Goal: Information Seeking & Learning: Find specific fact

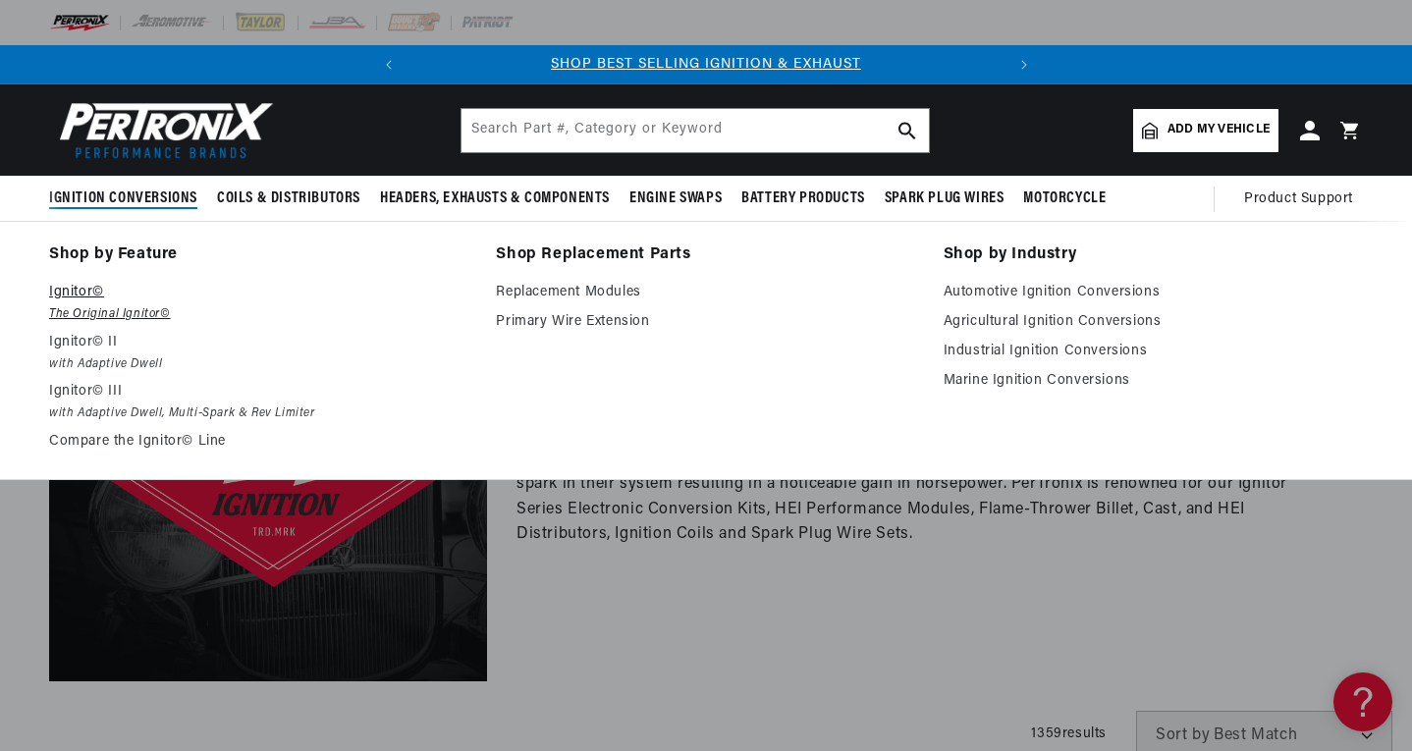
click at [70, 288] on p "Ignitor©" at bounding box center [258, 293] width 419 height 24
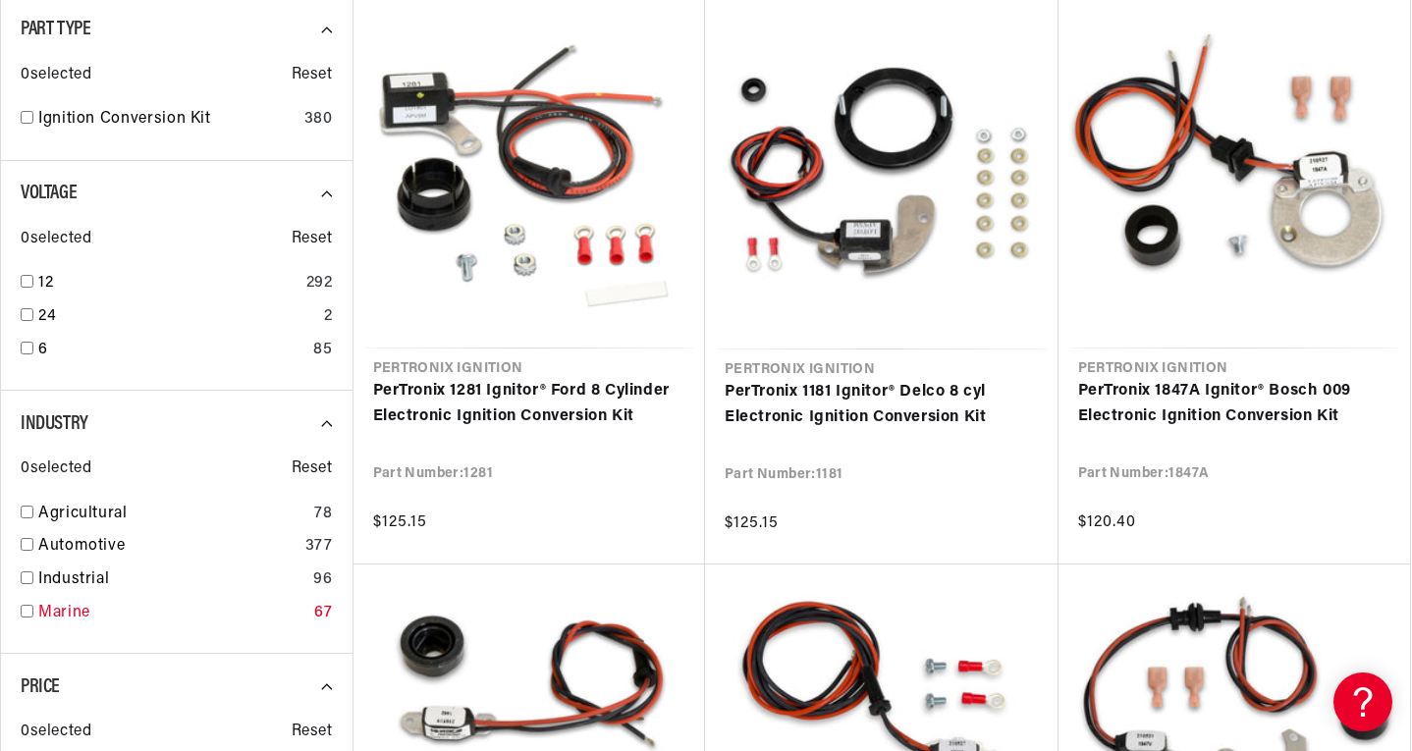
scroll to position [785, 0]
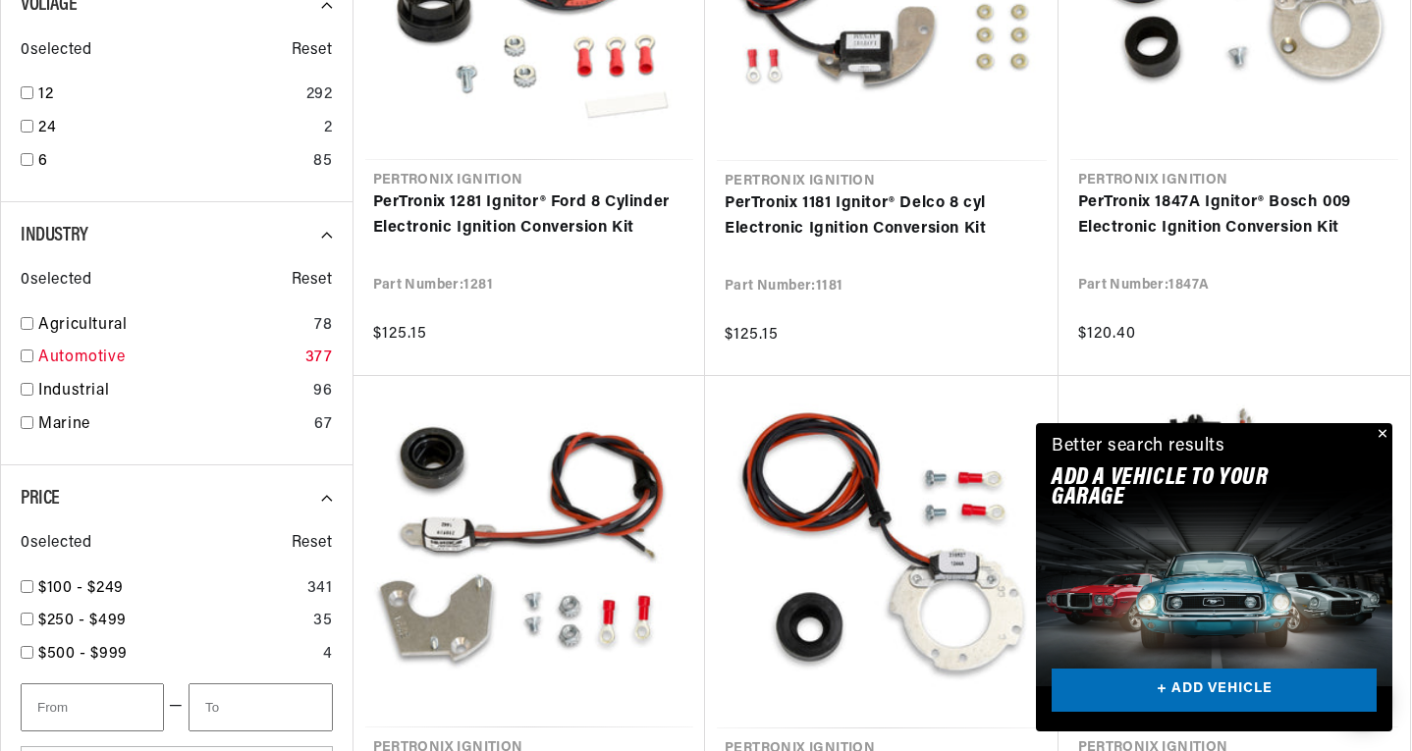
click at [114, 358] on link "Automotive" at bounding box center [167, 359] width 259 height 26
checkbox input "true"
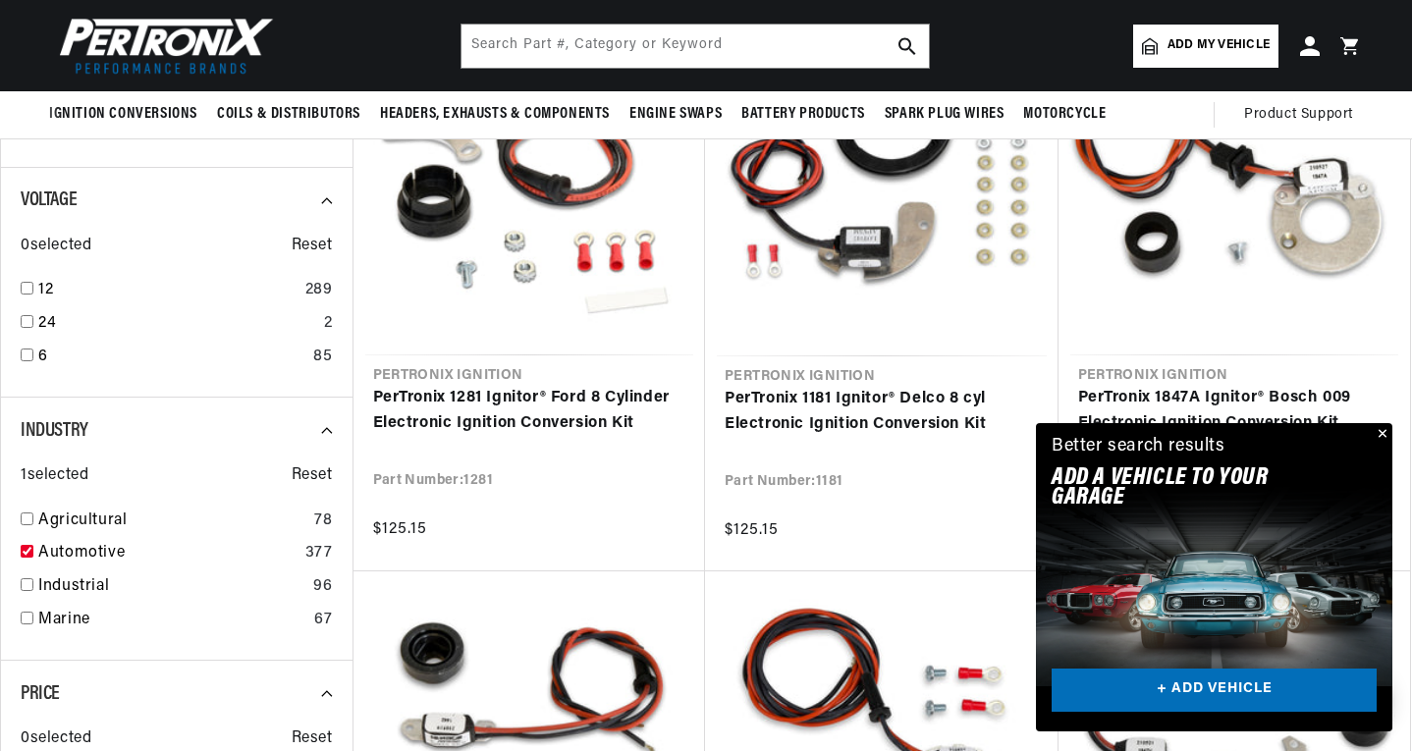
scroll to position [589, 0]
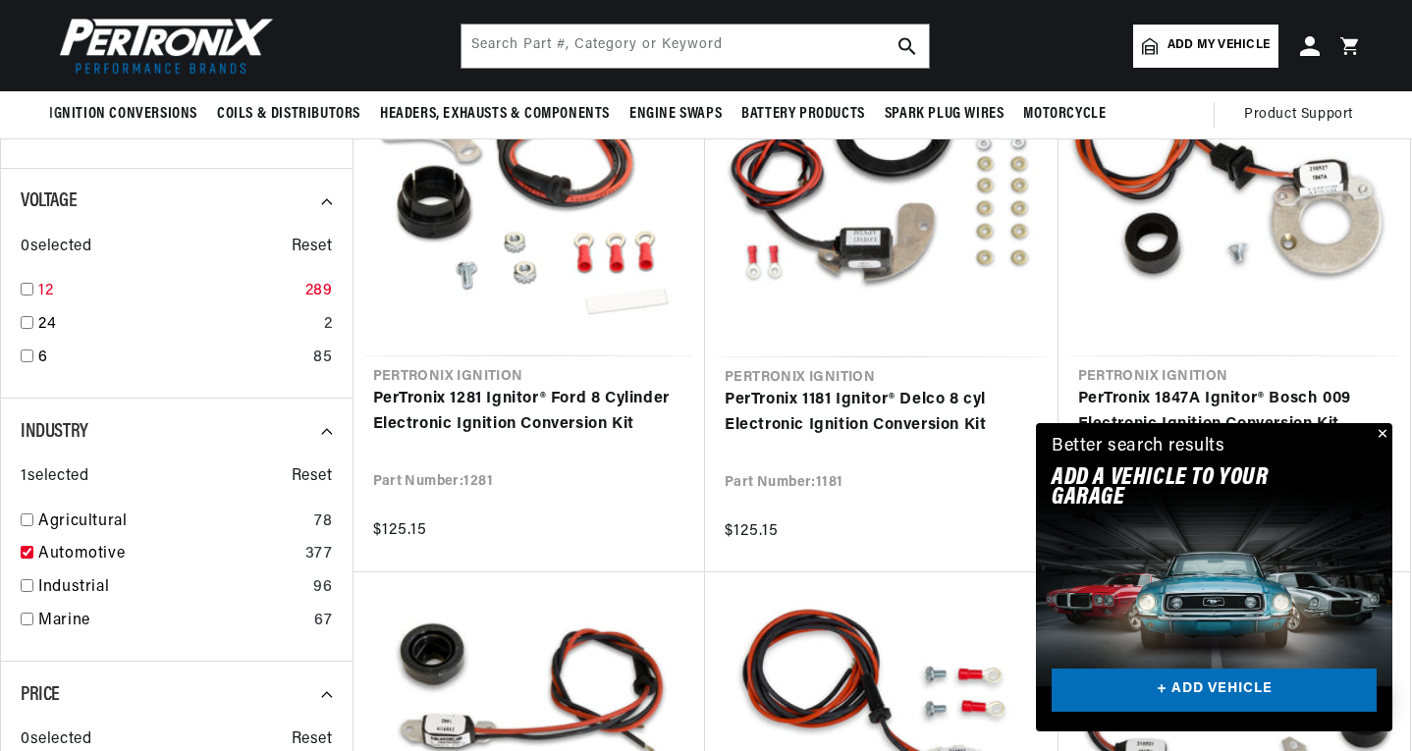
click at [95, 289] on link "12" at bounding box center [167, 292] width 259 height 26
checkbox input "true"
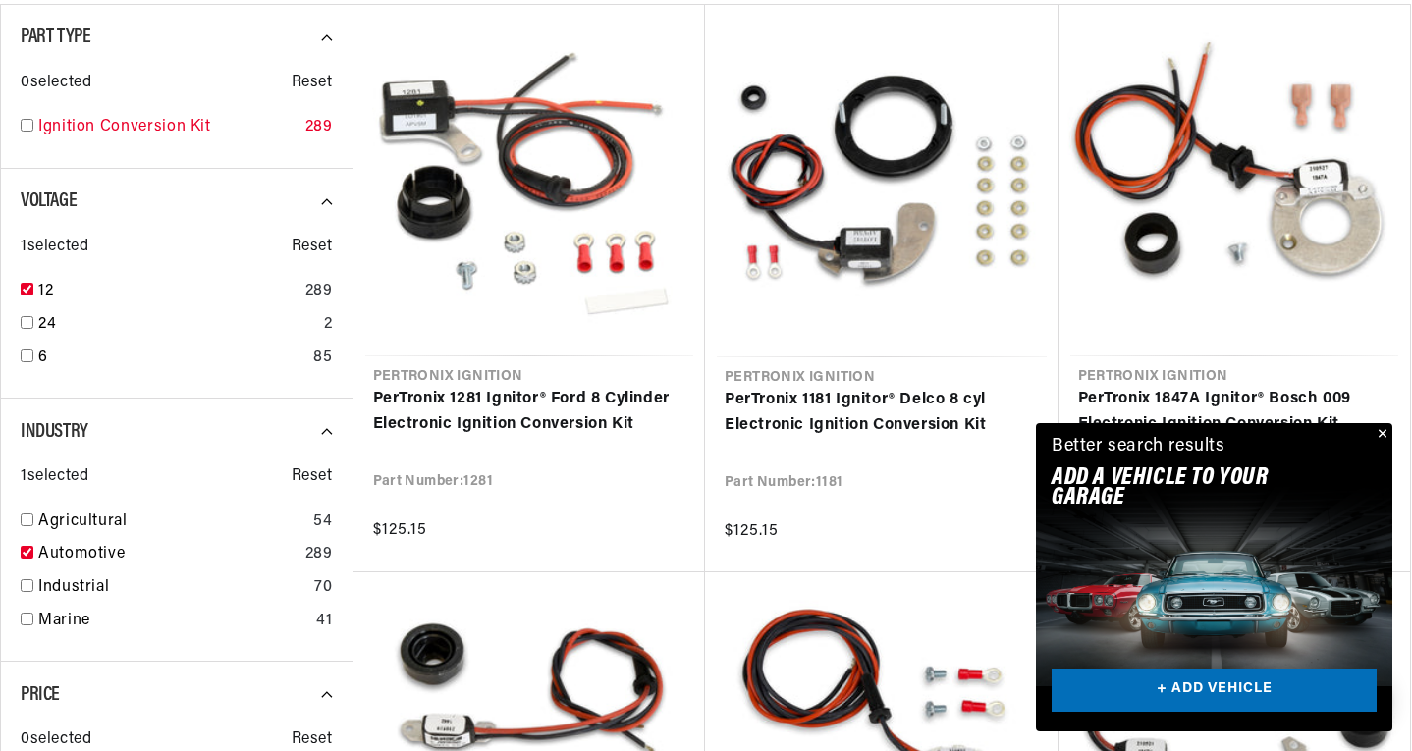
click at [131, 133] on link "Ignition Conversion Kit" at bounding box center [167, 128] width 259 height 26
checkbox input "true"
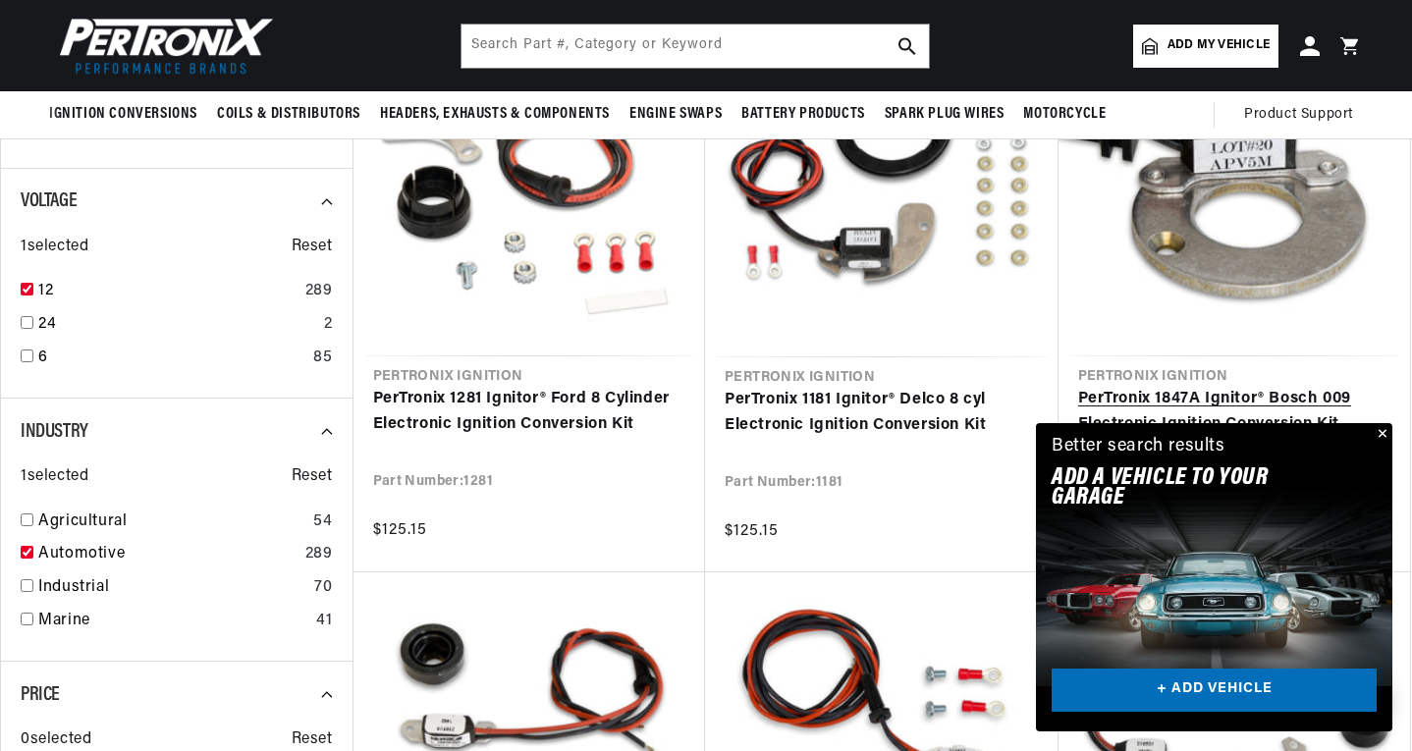
scroll to position [0, 595]
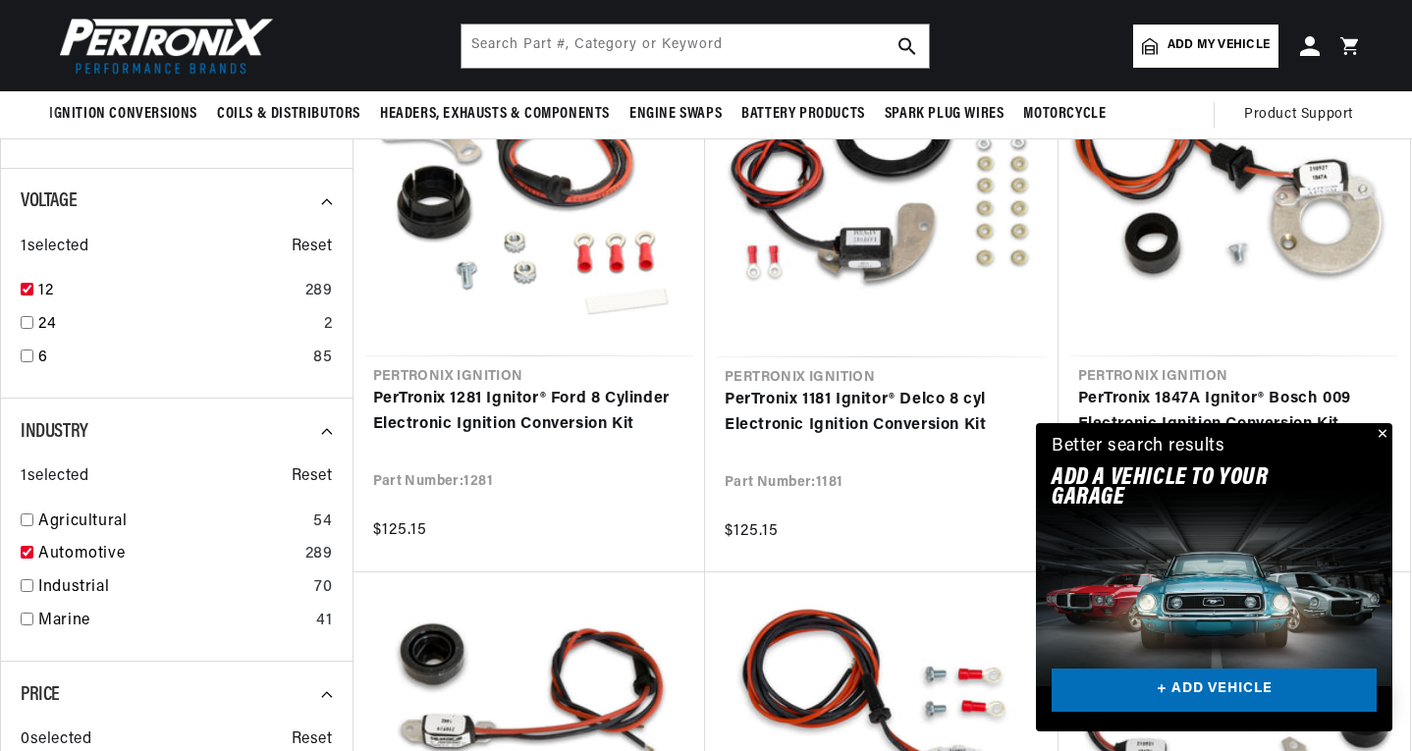
click at [1377, 433] on button "Close" at bounding box center [1380, 435] width 24 height 24
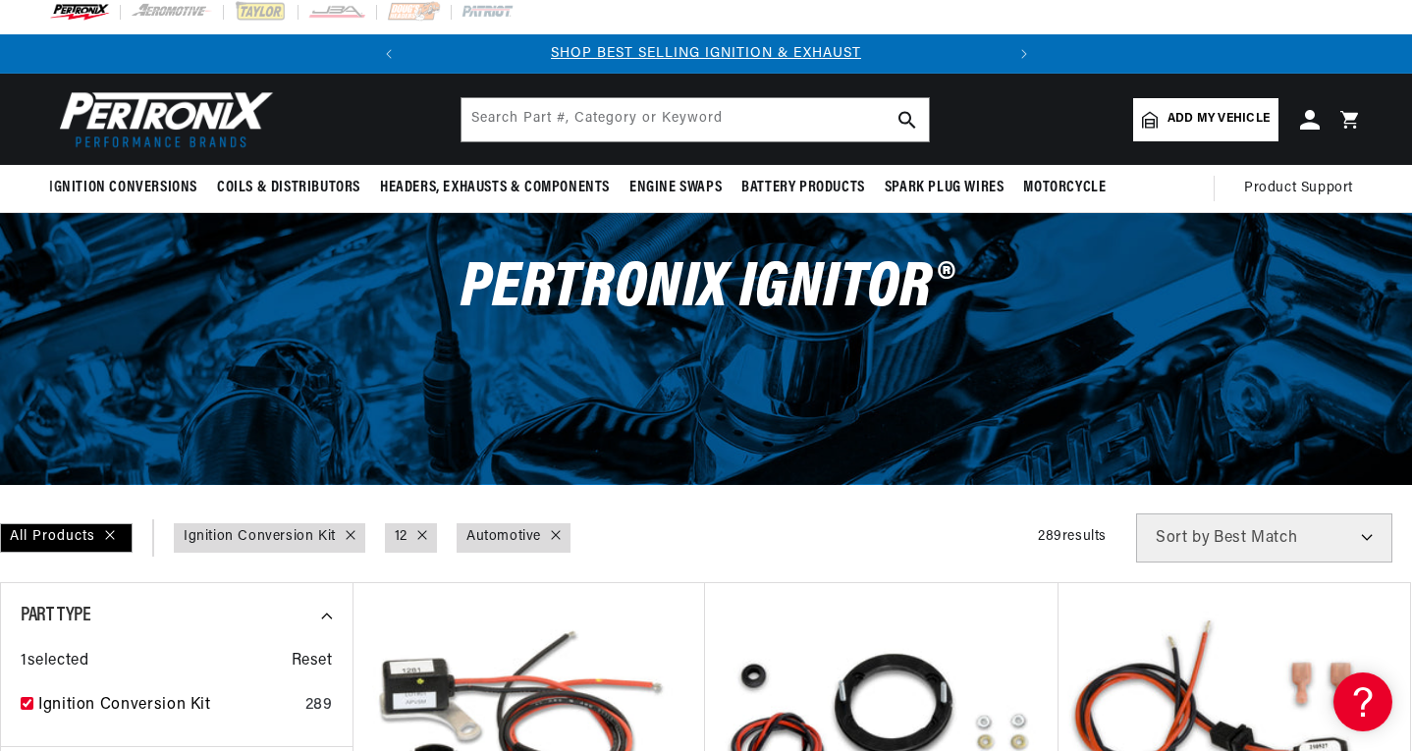
scroll to position [0, 0]
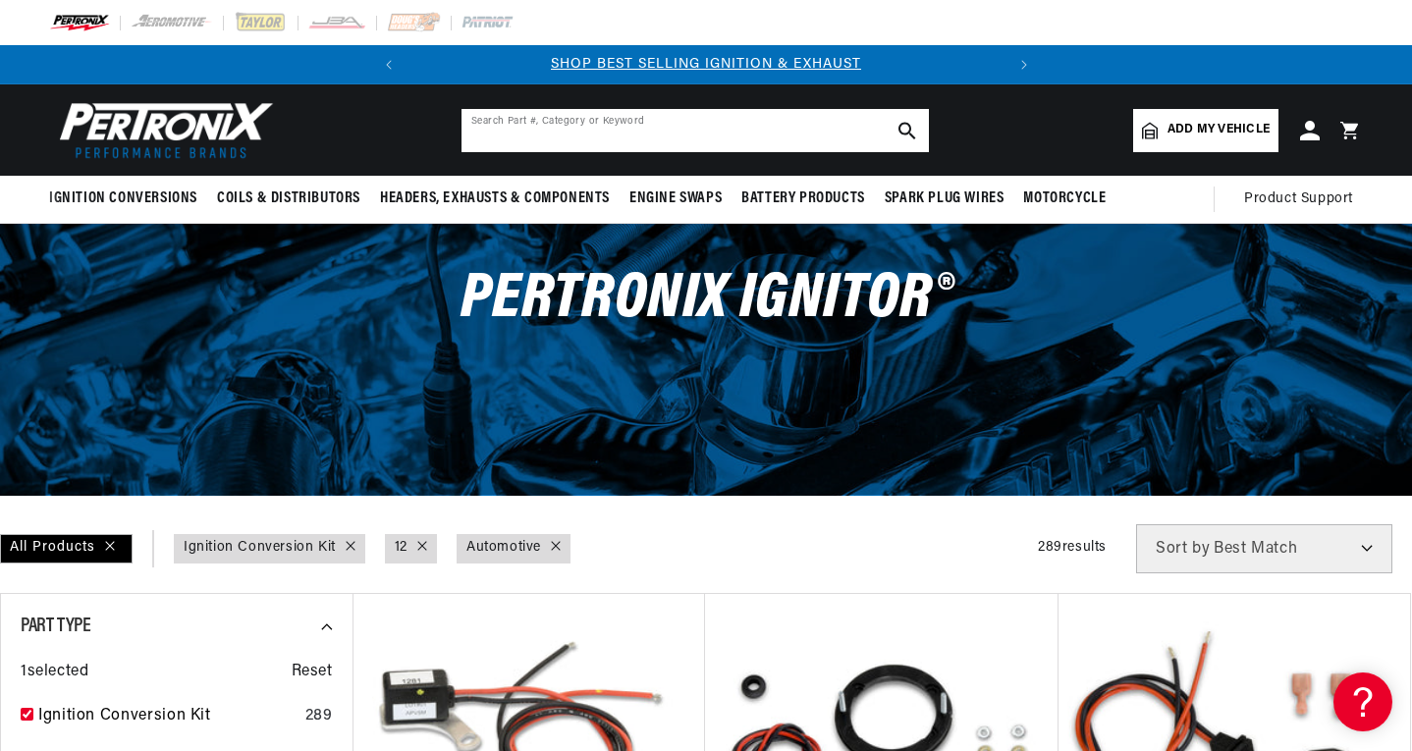
click at [546, 133] on input "text" at bounding box center [694, 130] width 467 height 43
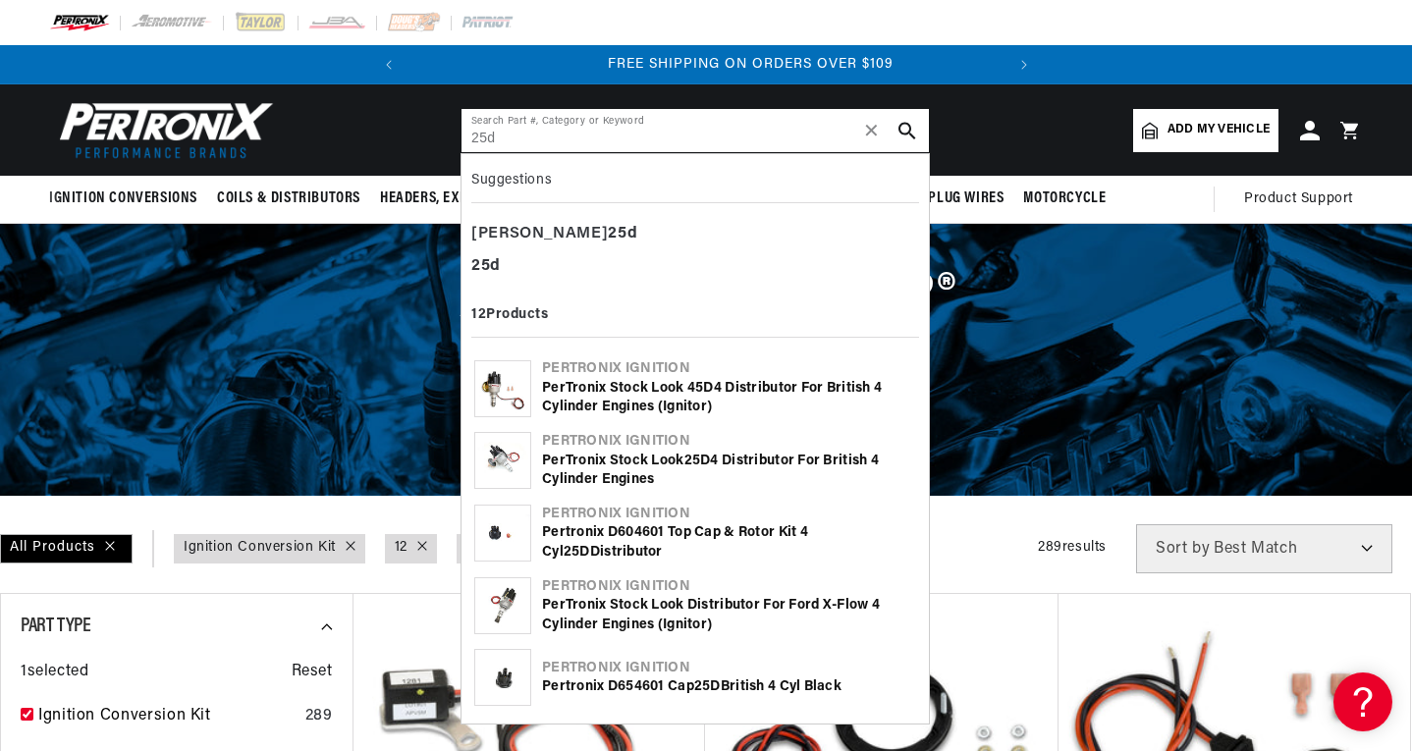
type input "25d"
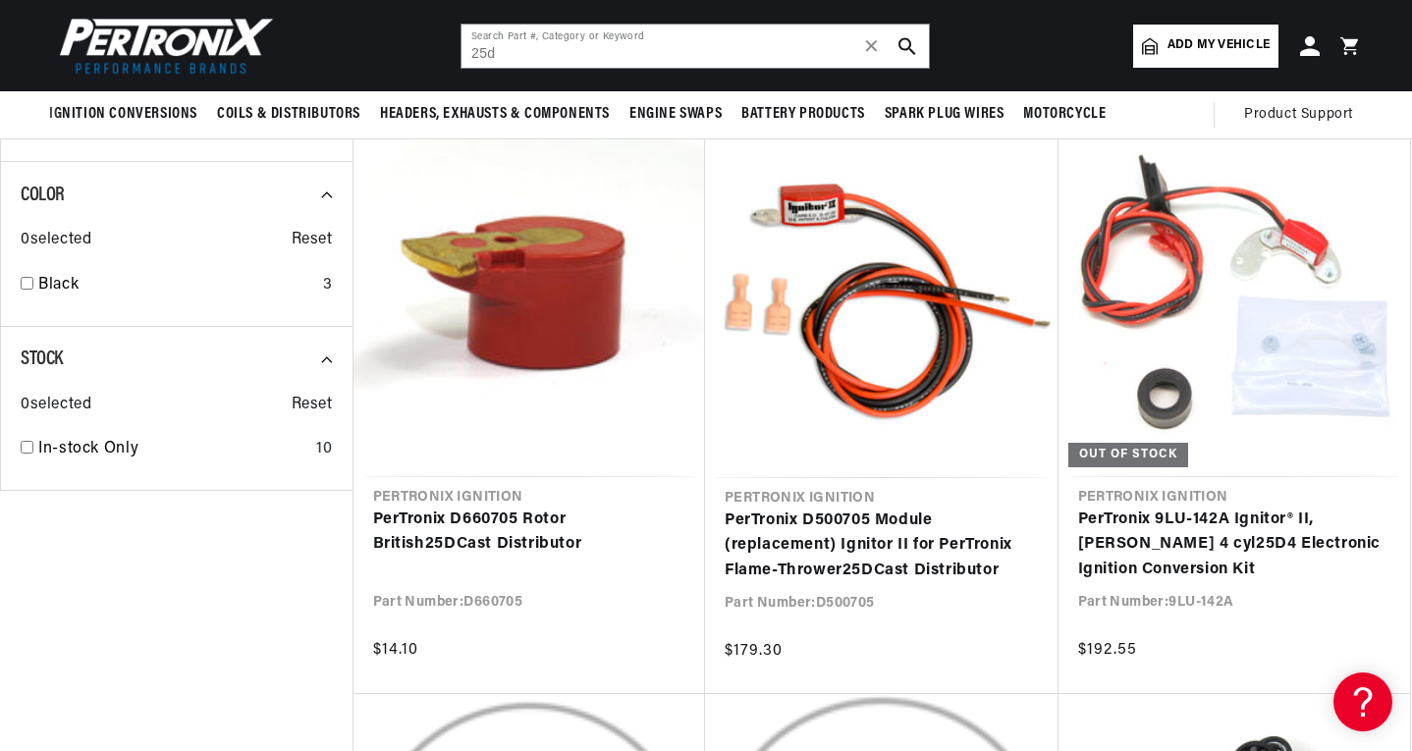
scroll to position [1374, 0]
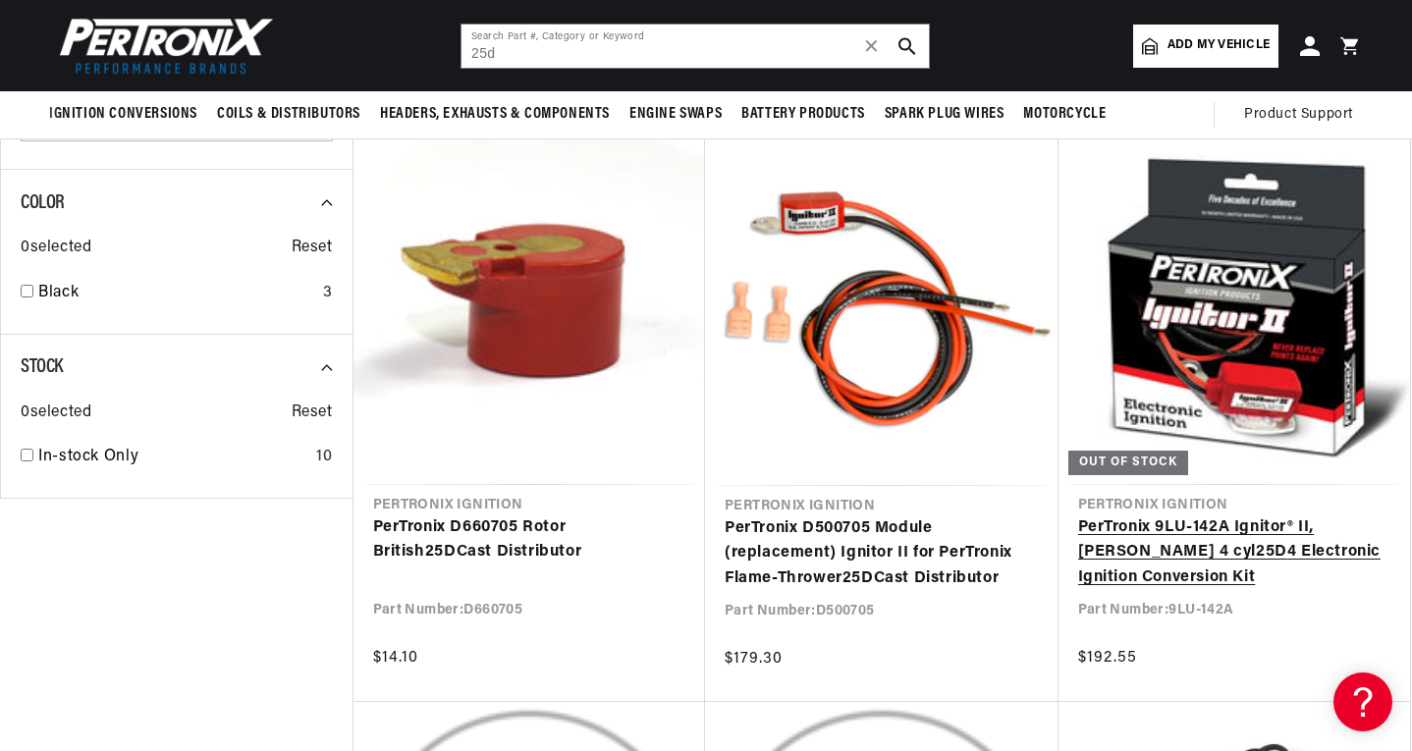
click at [1236, 547] on link "PerTronix 9LU-142A Ignitor® II, Lucas 4 cyl 25D 4 Electronic Ignition Conversio…" at bounding box center [1234, 553] width 313 height 76
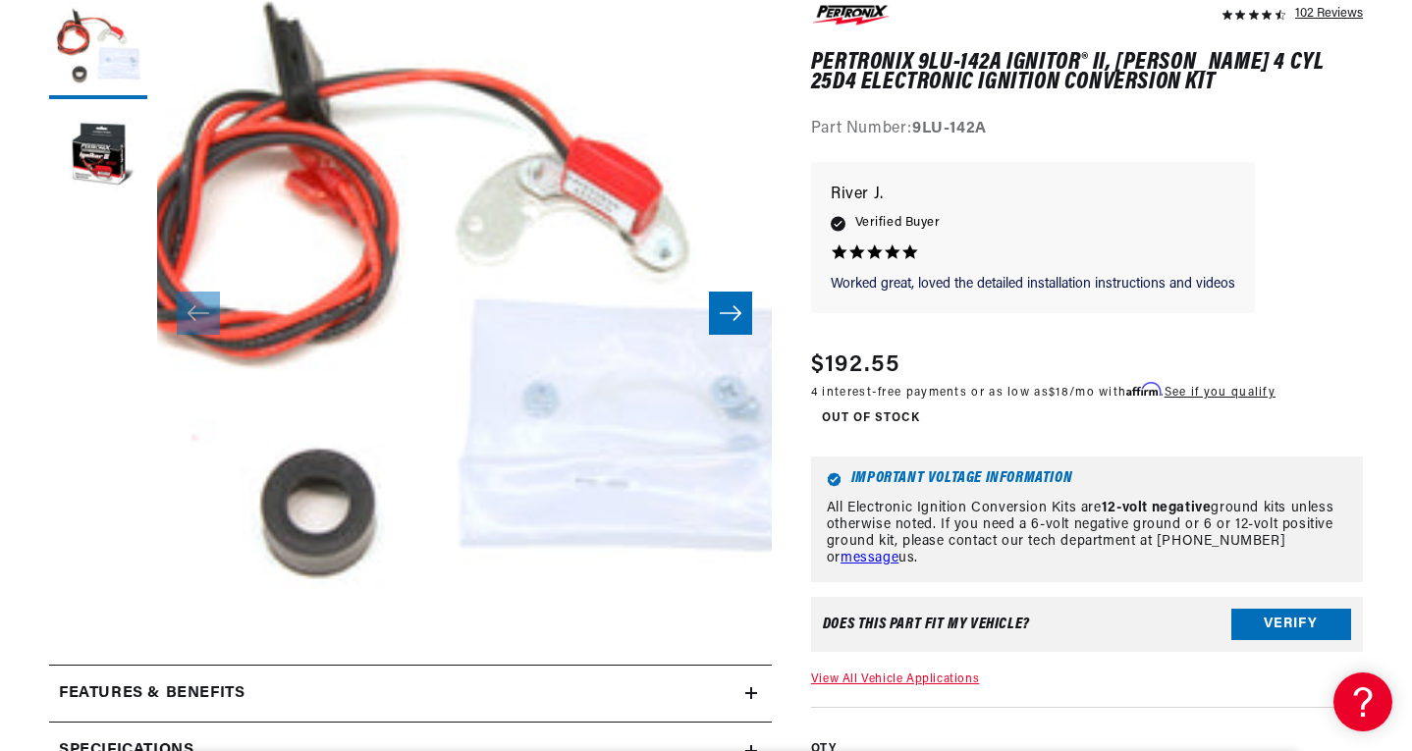
click at [95, 676] on button "Open media 1 in modal" at bounding box center [95, 676] width 0 height 0
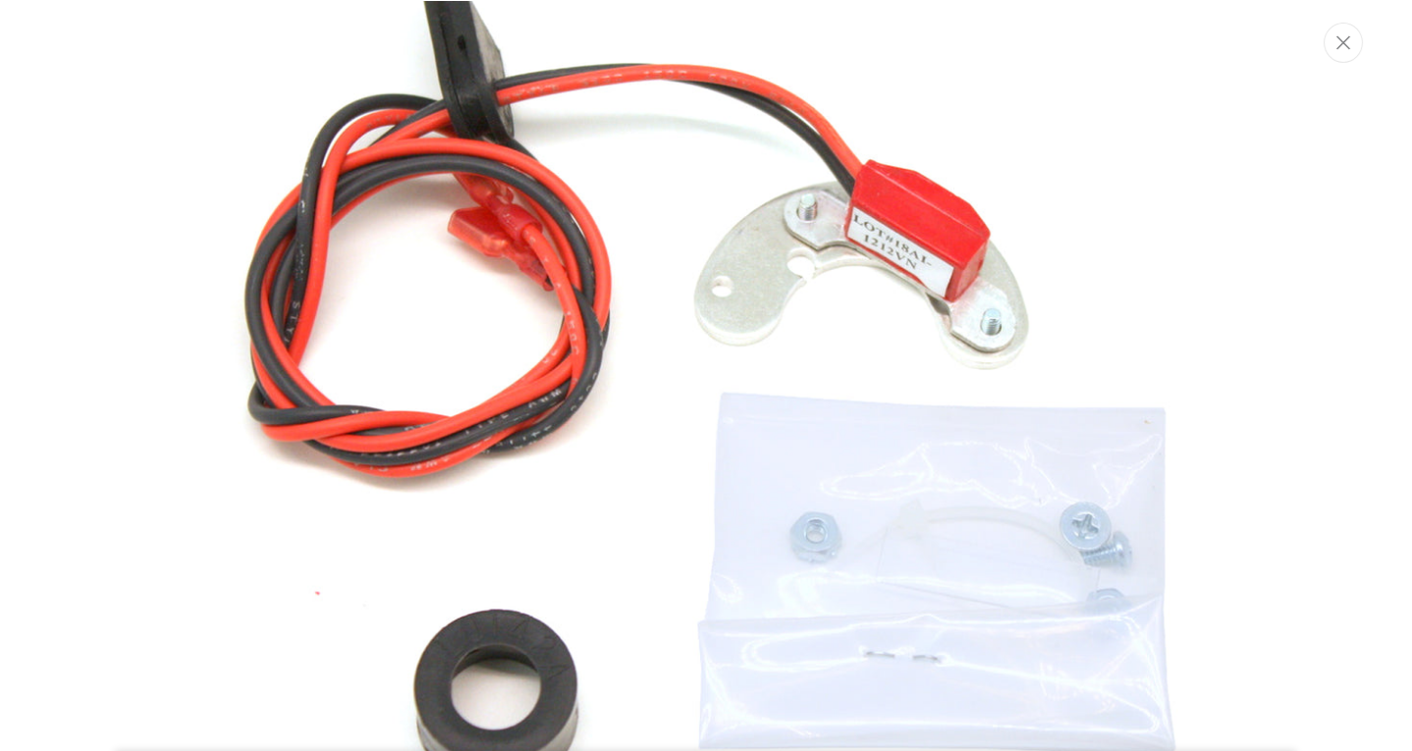
scroll to position [175, 0]
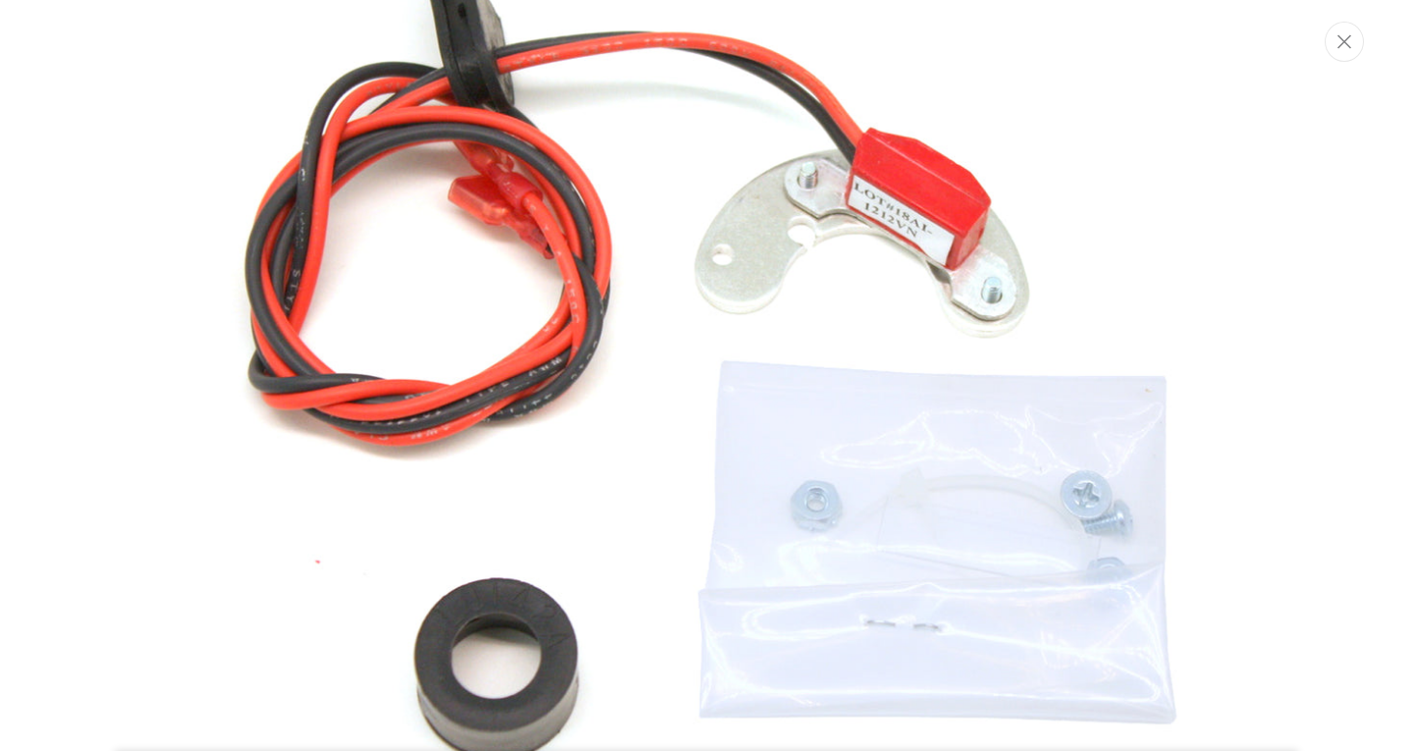
click at [555, 643] on img "Media gallery" at bounding box center [707, 375] width 1060 height 1060
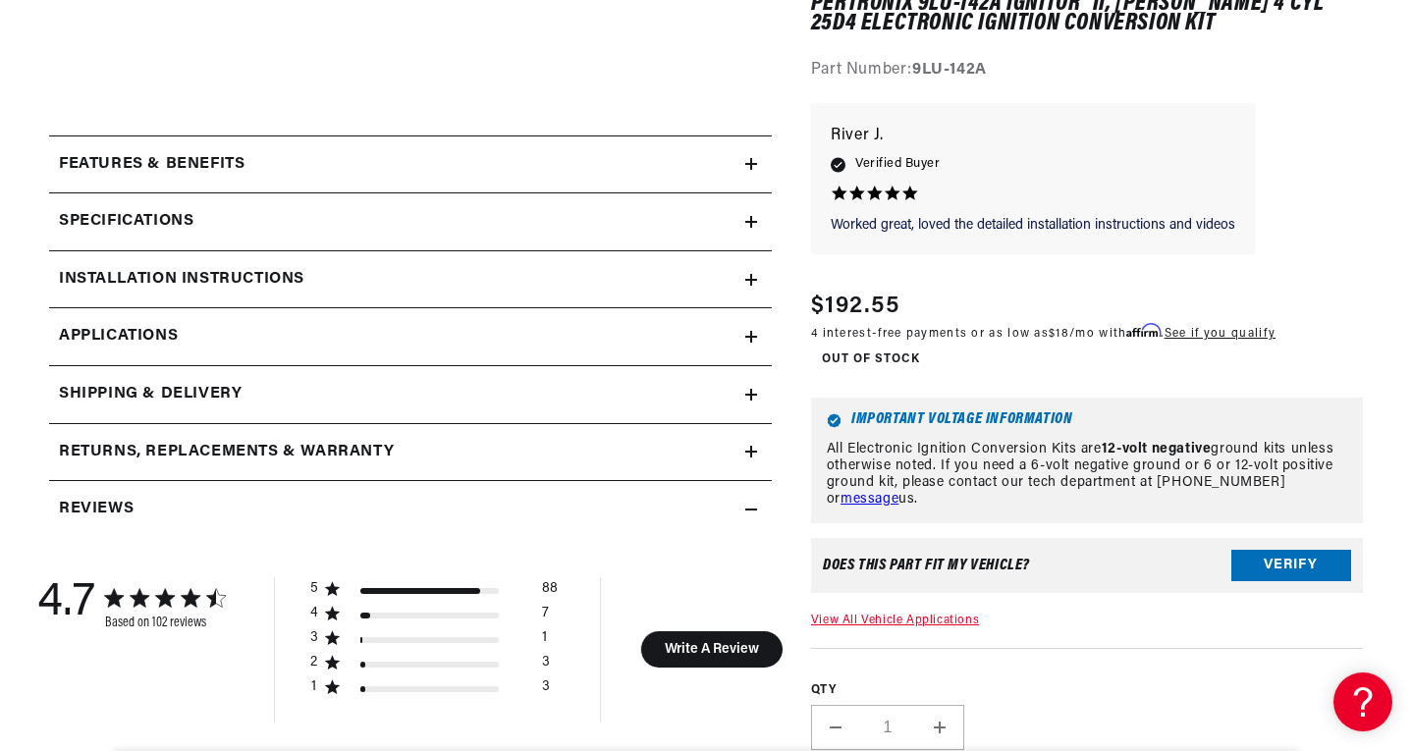
scroll to position [1080, 0]
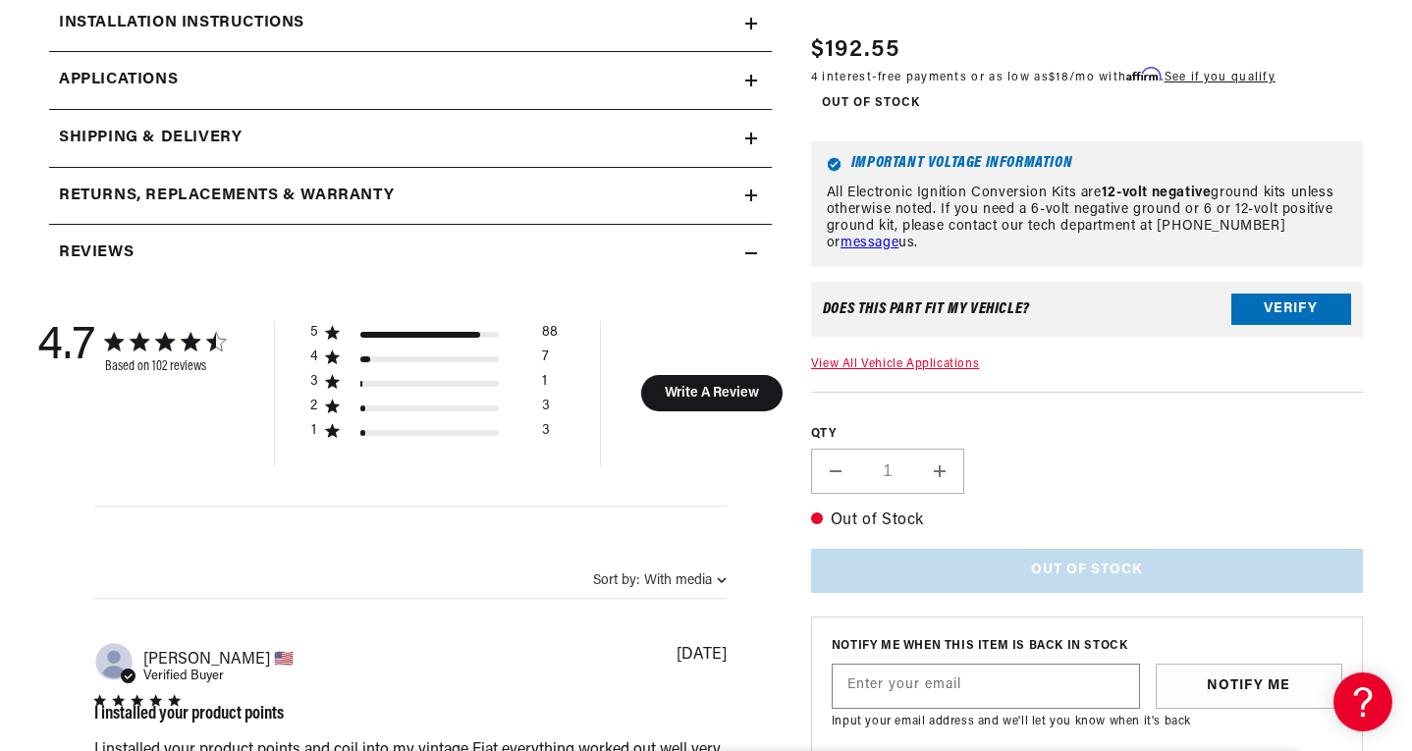
click at [941, 366] on link "View All Vehicle Applications" at bounding box center [895, 364] width 168 height 12
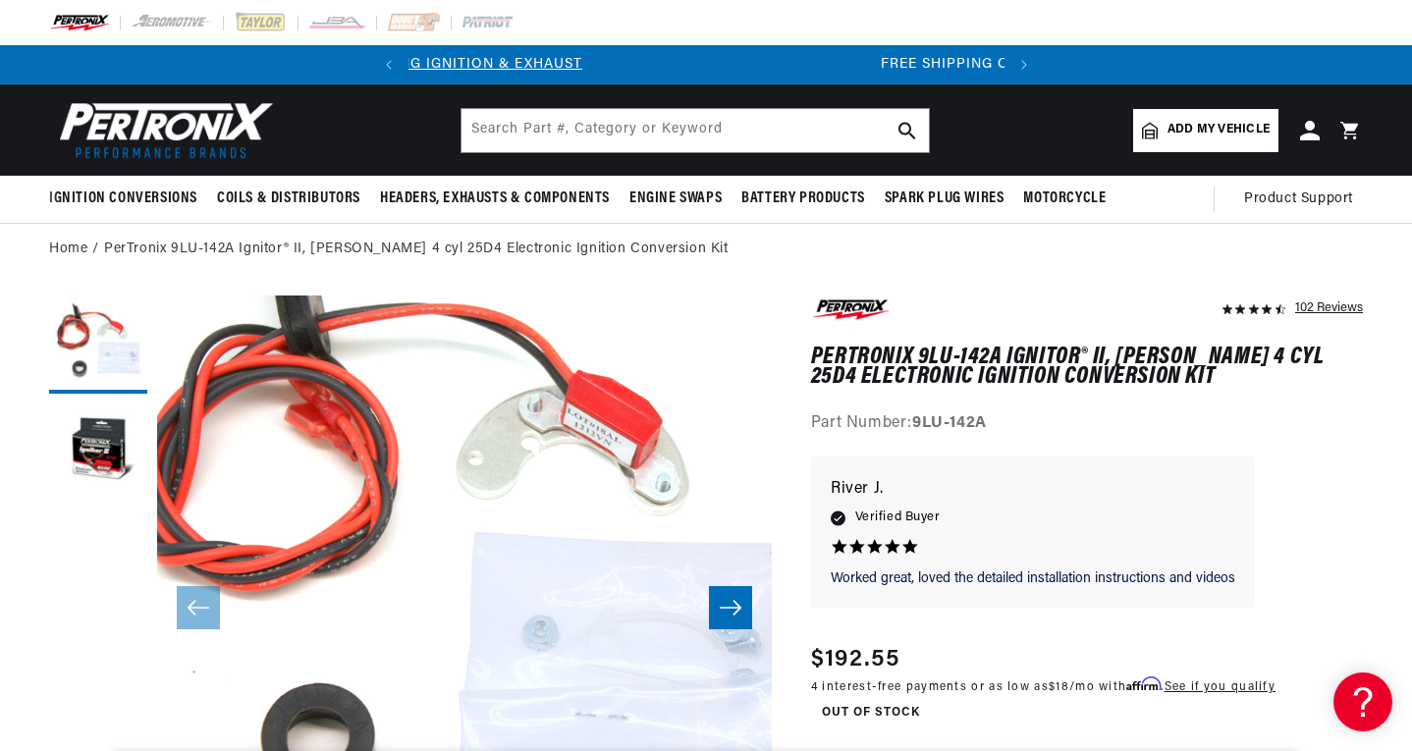
scroll to position [0, 8]
click at [1173, 125] on span "Add my vehicle" at bounding box center [1218, 130] width 102 height 19
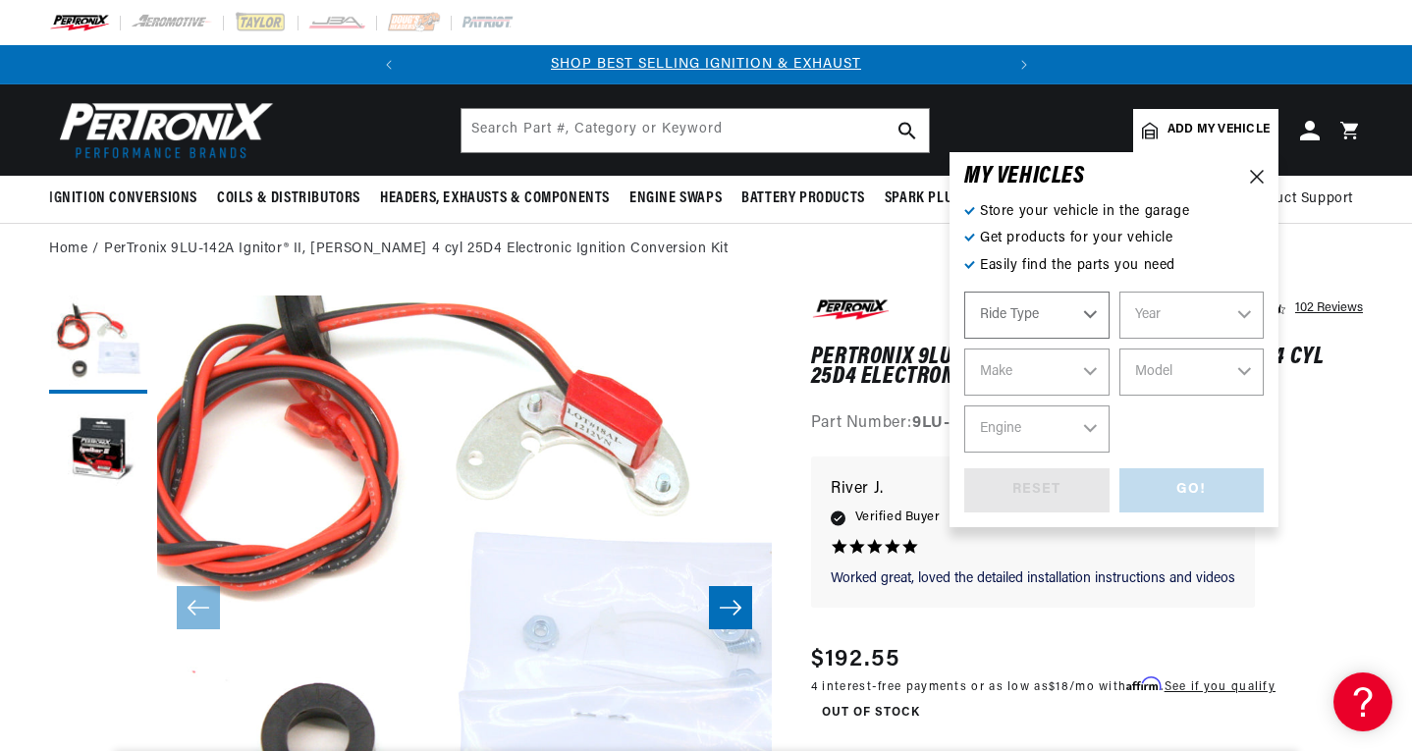
select select "Automotive"
click at [1083, 321] on select "Automotive Agricultural Industrial Marine Motorcycle" at bounding box center [1036, 315] width 145 height 47
click at [964, 292] on select "Automotive Agricultural Industrial Marine Motorcycle" at bounding box center [1036, 315] width 145 height 47
click at [1205, 324] on select "Year 2026 2025 2024 2023 2022 2021 2020 2019 2018 2017 2016 2015 2014 2013 2012…" at bounding box center [1191, 315] width 145 height 47
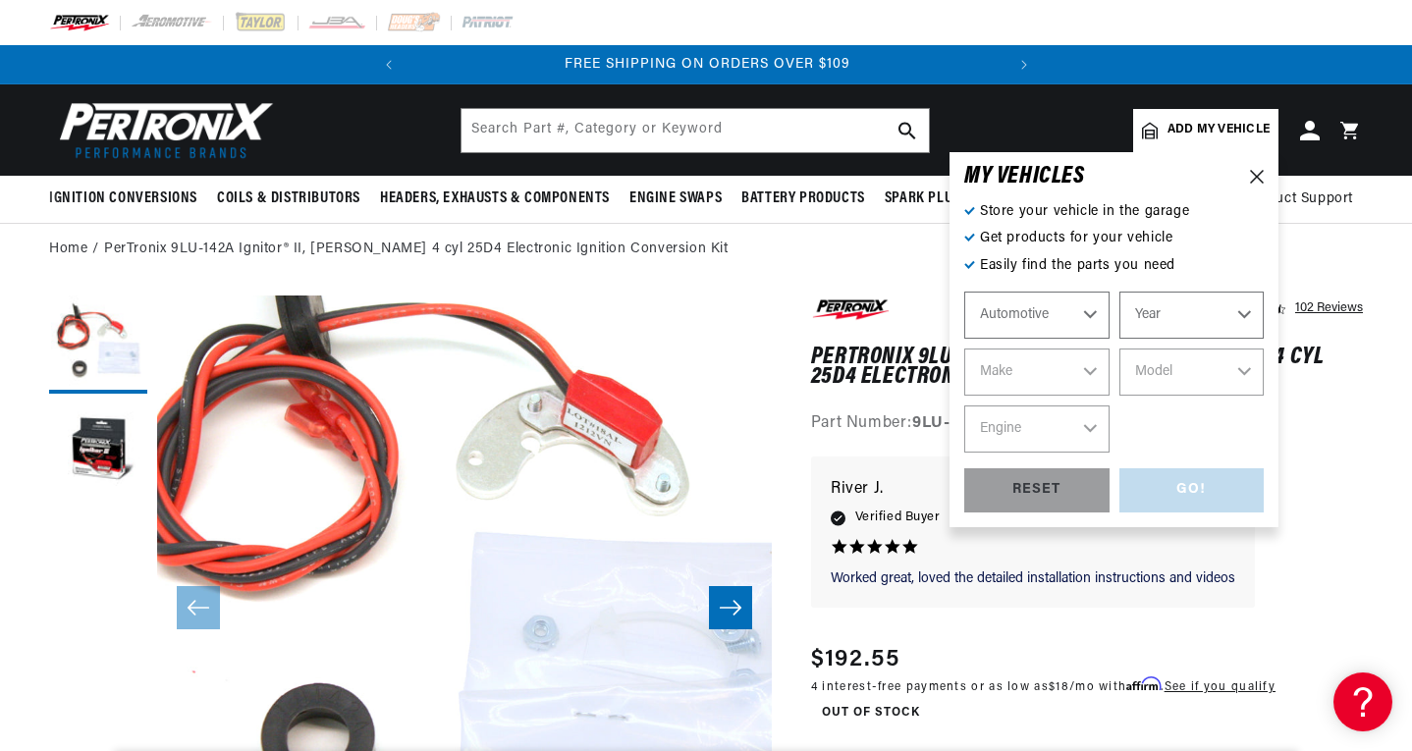
select select "1980"
click at [1119, 292] on select "Year 2026 2025 2024 2023 2022 2021 2020 2019 2018 2017 2016 2015 2014 2013 2012…" at bounding box center [1191, 315] width 145 height 47
select select "1980"
click at [1023, 349] on select "Make Alfa Romeo American Motors Audi Avanti Buick Cadillac Checker Chevrolet Ch…" at bounding box center [1036, 371] width 145 height 47
select select "MG"
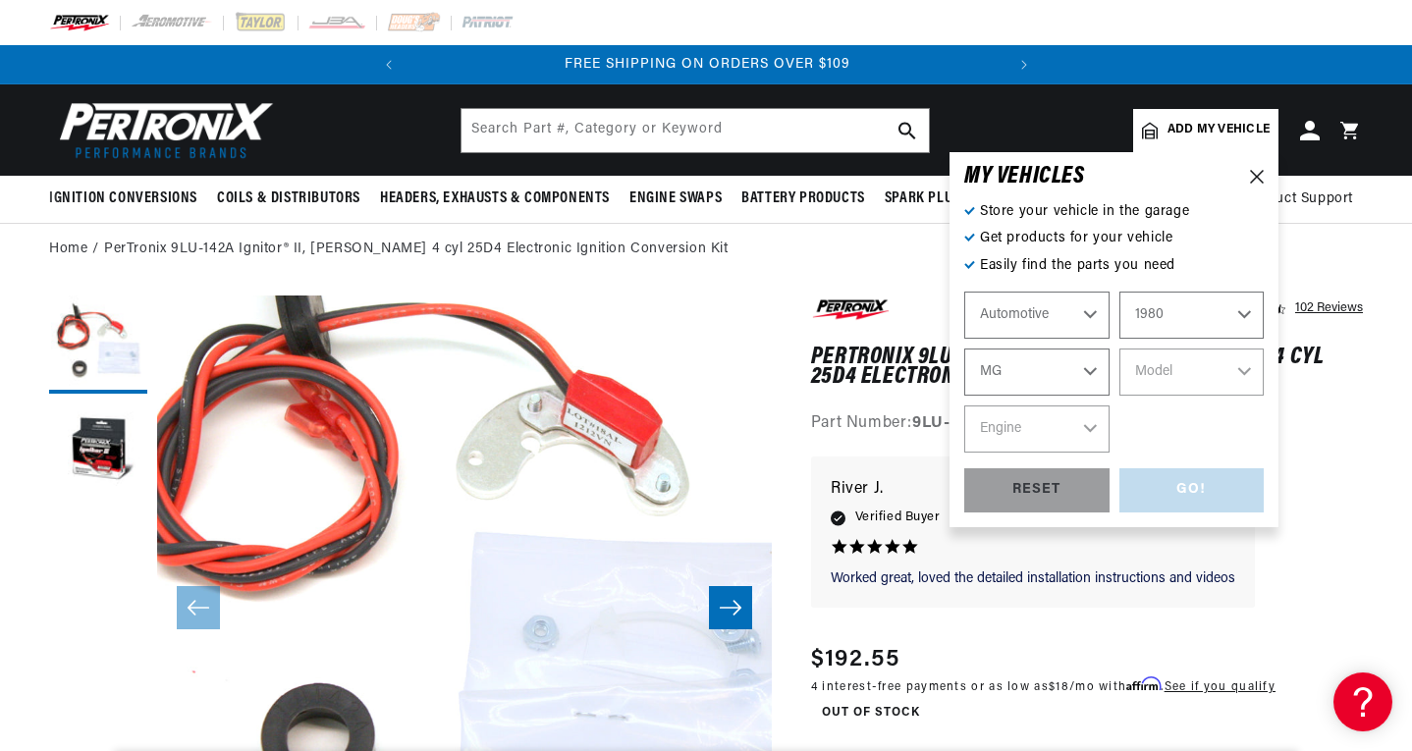
click at [964, 348] on select "Make Alfa Romeo American Motors Audi Avanti Buick Cadillac Checker Chevrolet Ch…" at bounding box center [1036, 371] width 145 height 47
select select "MG"
click at [1195, 377] on select "Model MGB" at bounding box center [1191, 371] width 145 height 47
select select "MGB"
click at [1119, 348] on select "Model MGB" at bounding box center [1191, 371] width 145 height 47
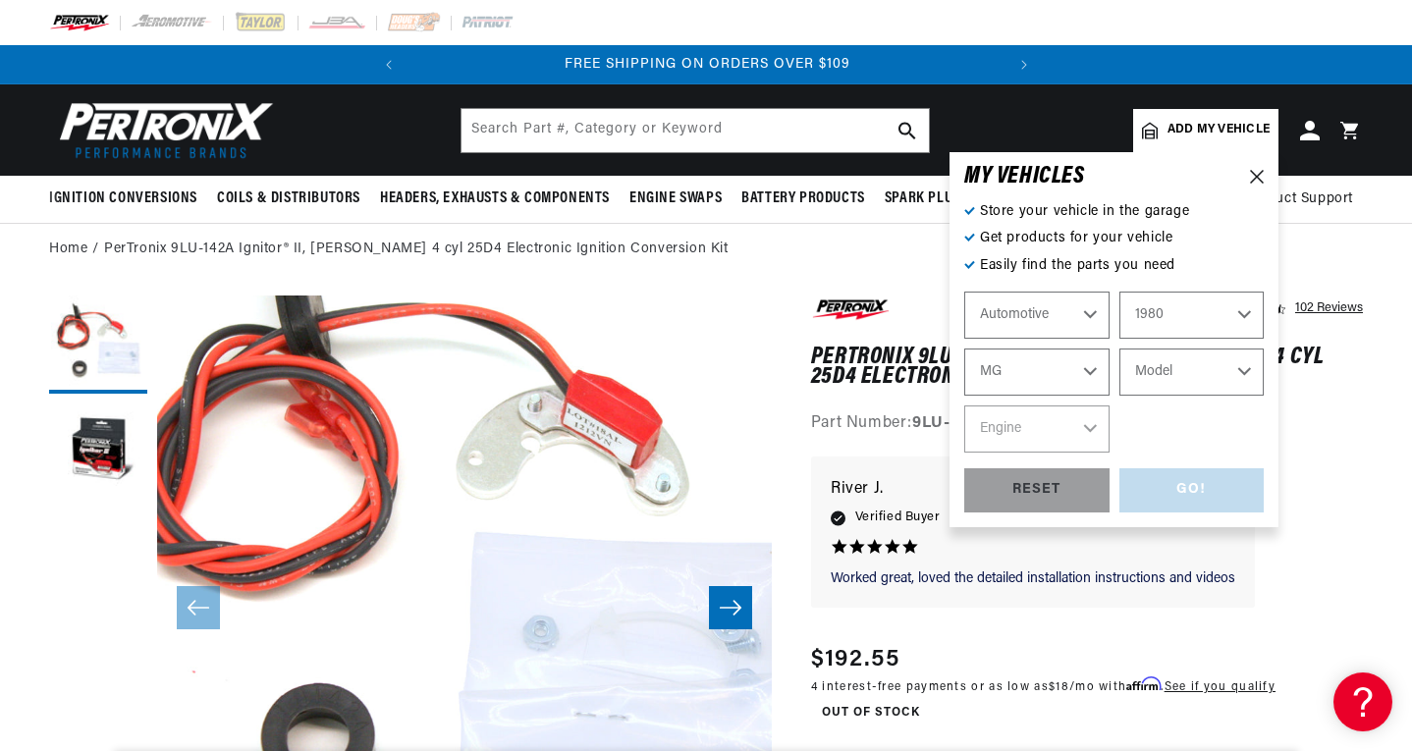
select select "MGB"
click at [1086, 433] on select "Engine 1.8L" at bounding box center [1036, 428] width 145 height 47
select select "1.8L"
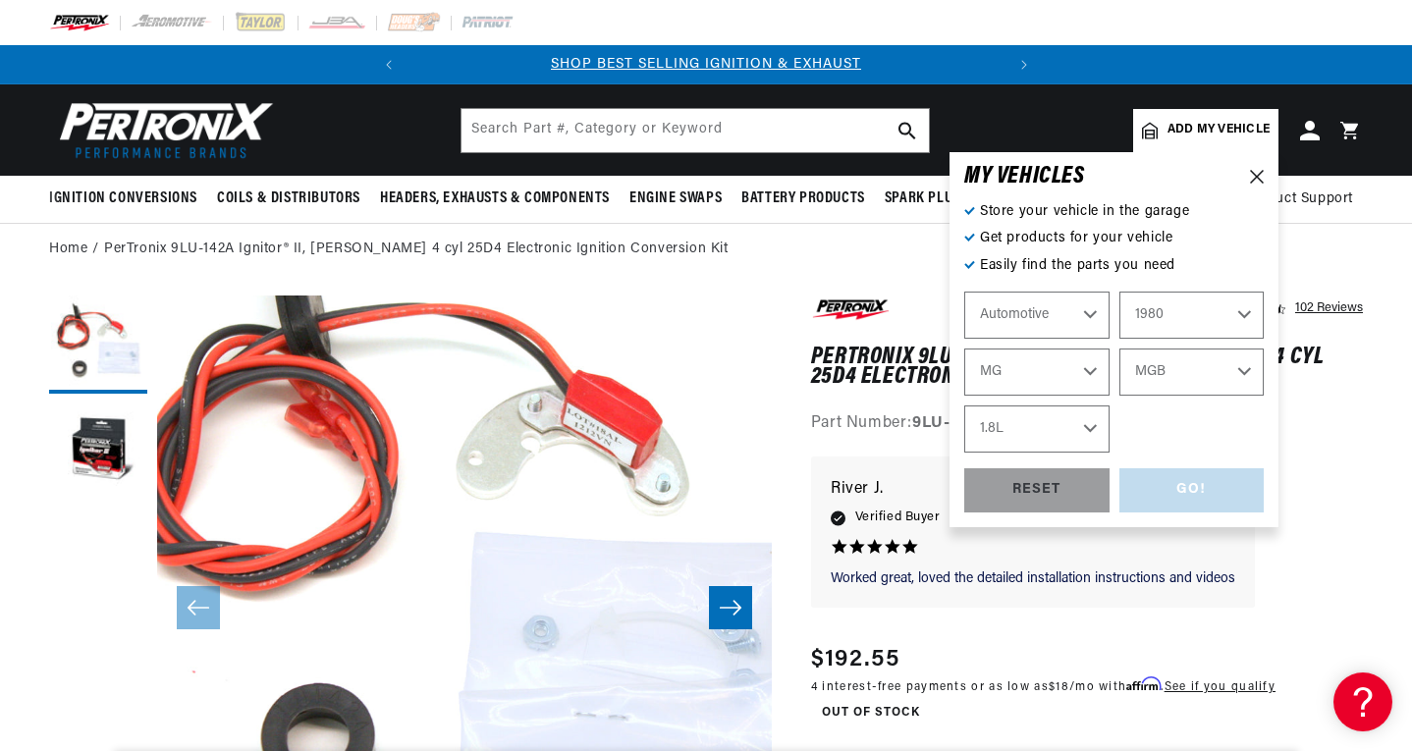
click at [964, 405] on select "Engine 1.8L" at bounding box center [1036, 428] width 145 height 47
select select "1.8L"
click at [1176, 489] on div "GO!" at bounding box center [1191, 490] width 145 height 44
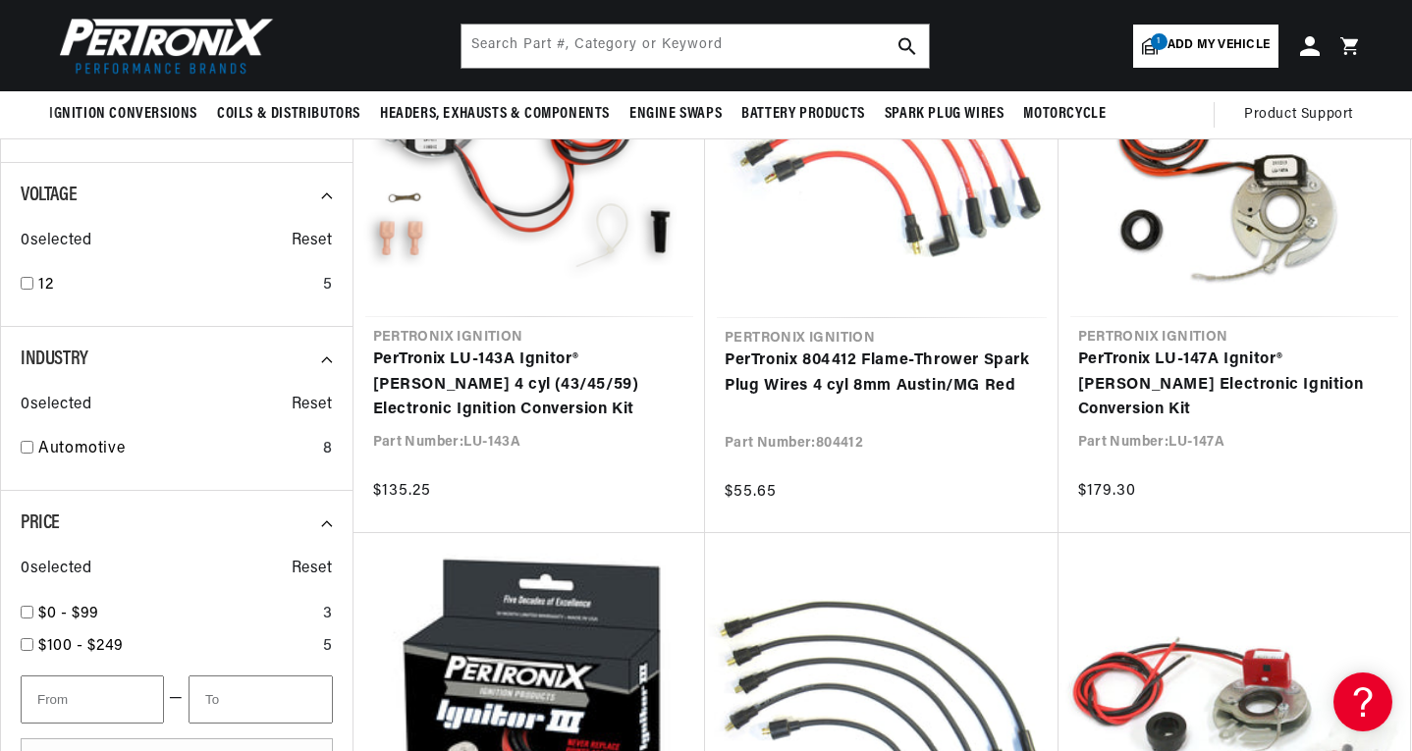
scroll to position [393, 0]
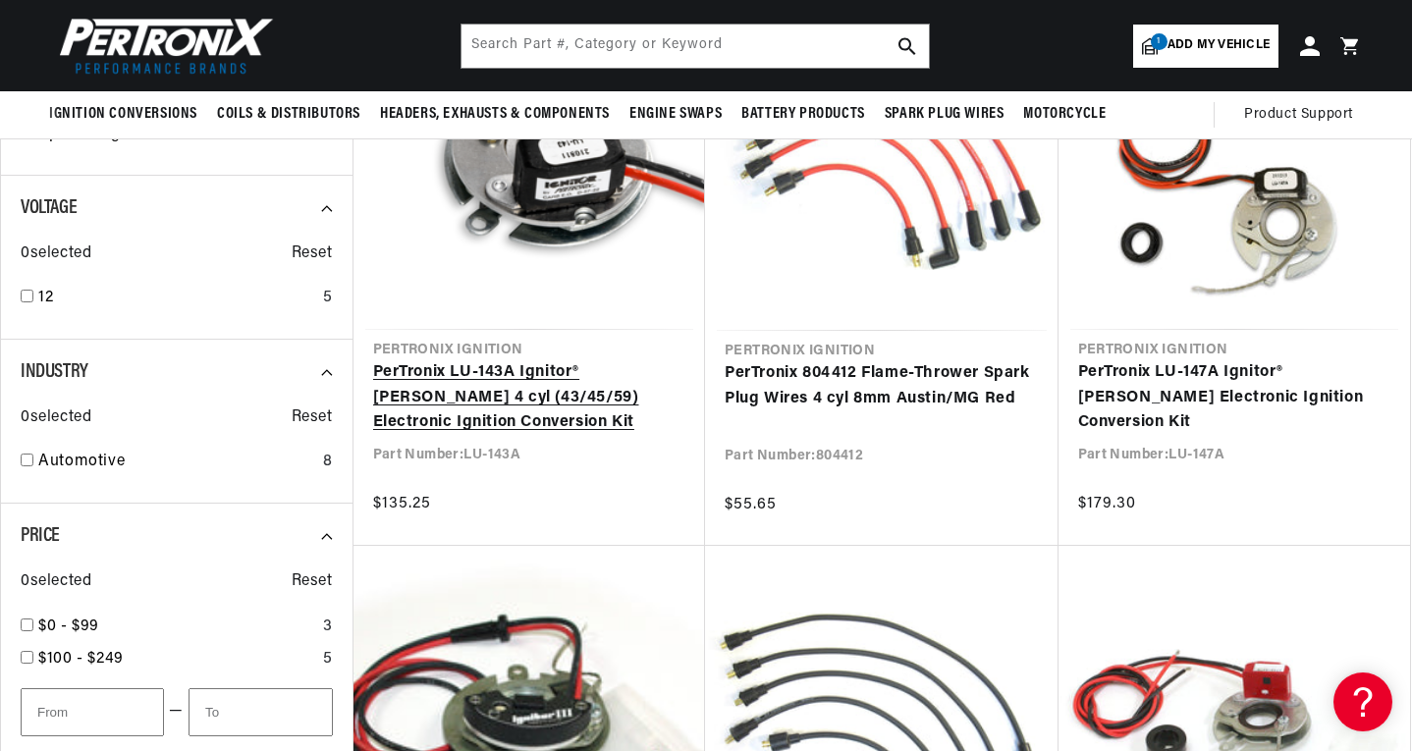
click at [585, 408] on link "PerTronix LU-143A Ignitor® [PERSON_NAME] 4 cyl (43/45/59) Electronic Ignition C…" at bounding box center [529, 398] width 313 height 76
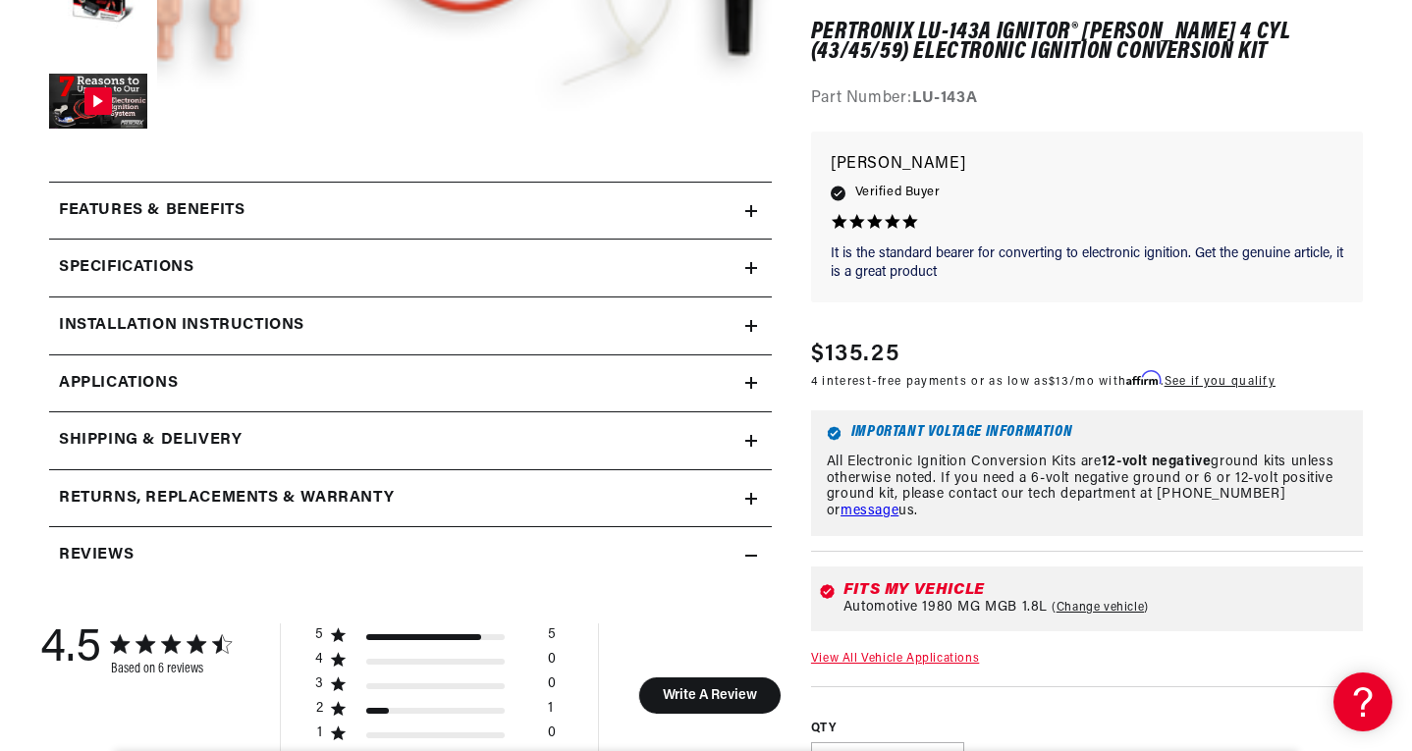
scroll to position [785, 0]
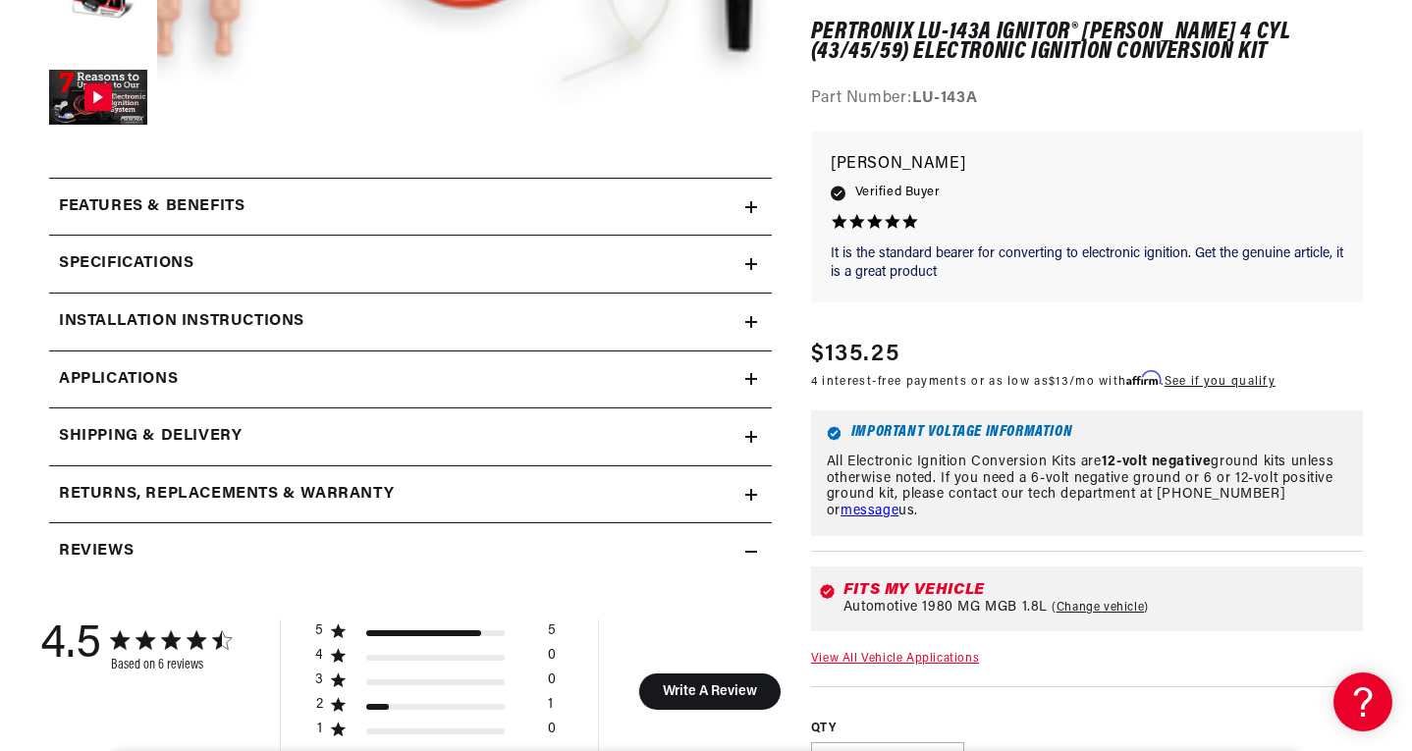
click at [753, 273] on summary "Specifications" at bounding box center [410, 264] width 722 height 57
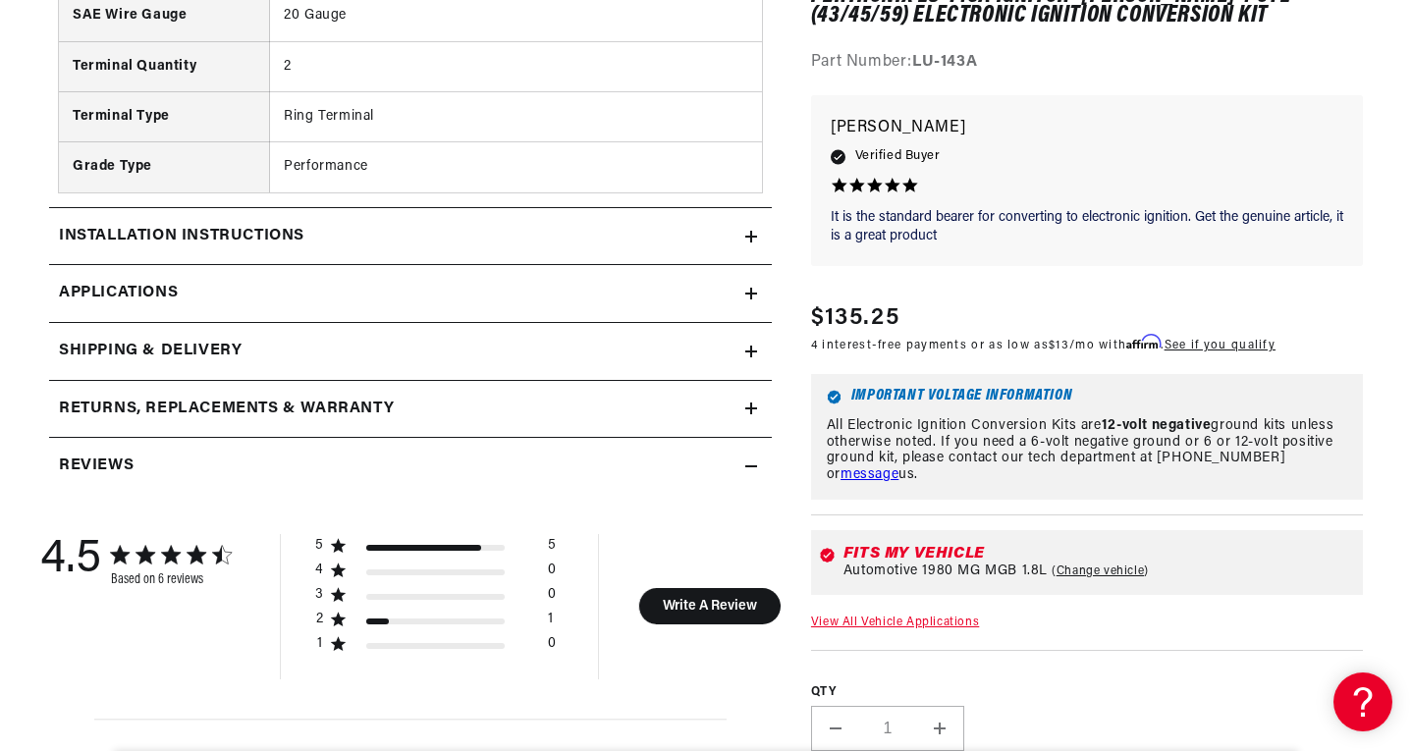
scroll to position [1669, 0]
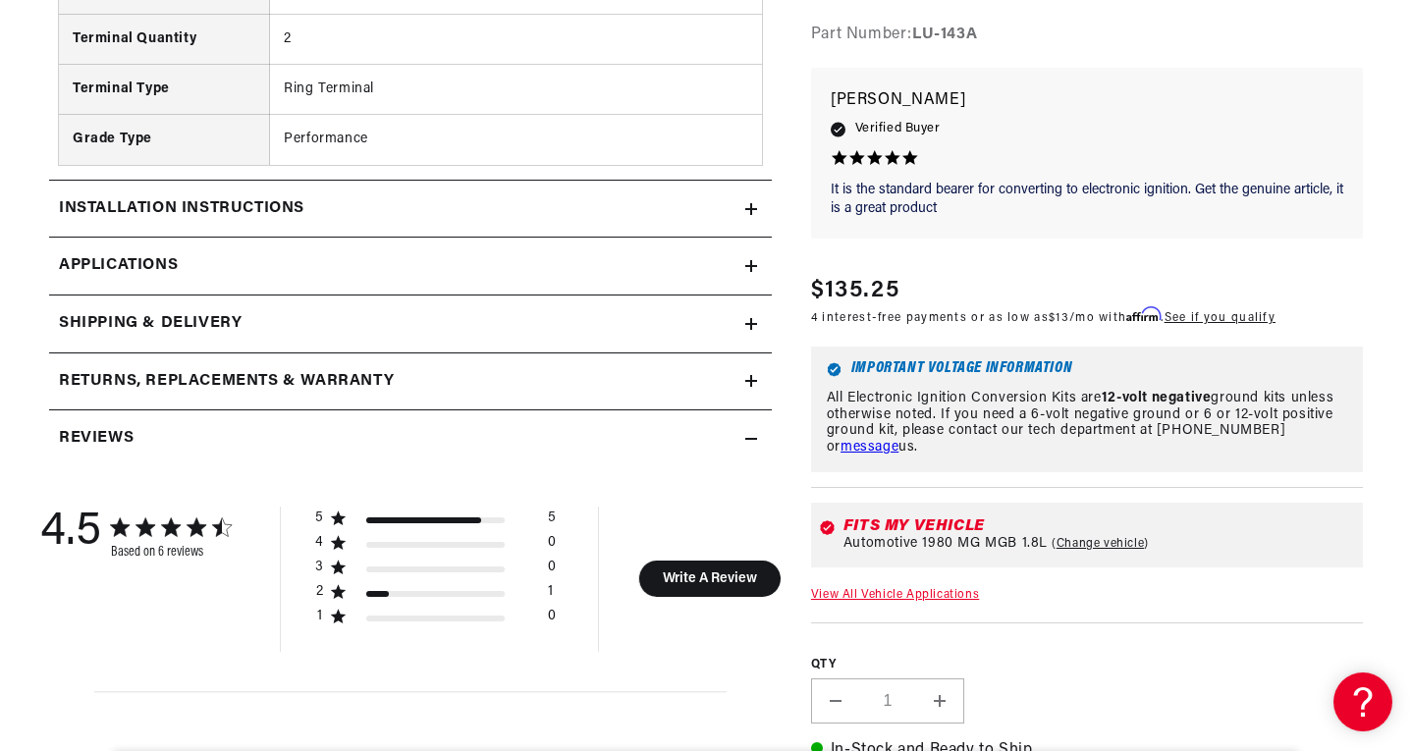
click at [517, 208] on div "Installation instructions" at bounding box center [397, 209] width 696 height 26
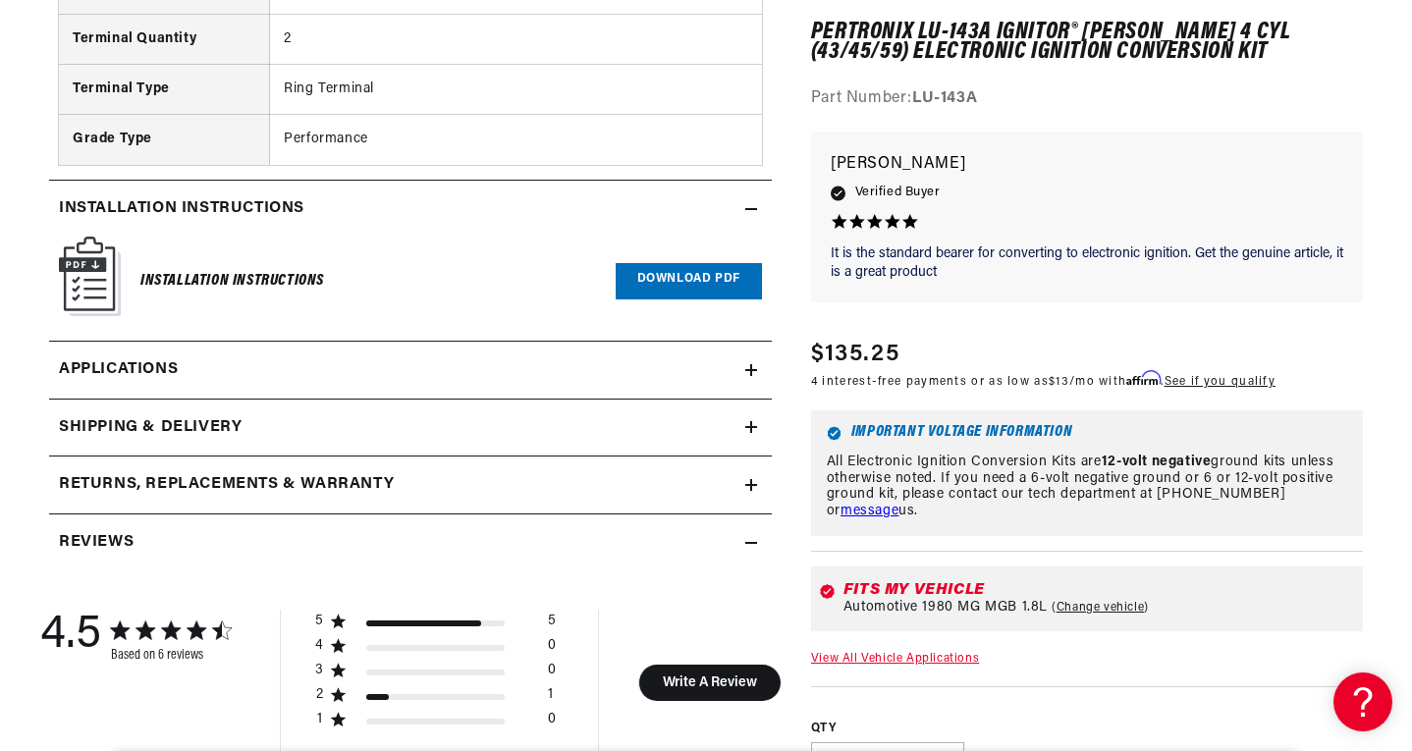
click at [681, 284] on link "Download PDF" at bounding box center [688, 281] width 146 height 36
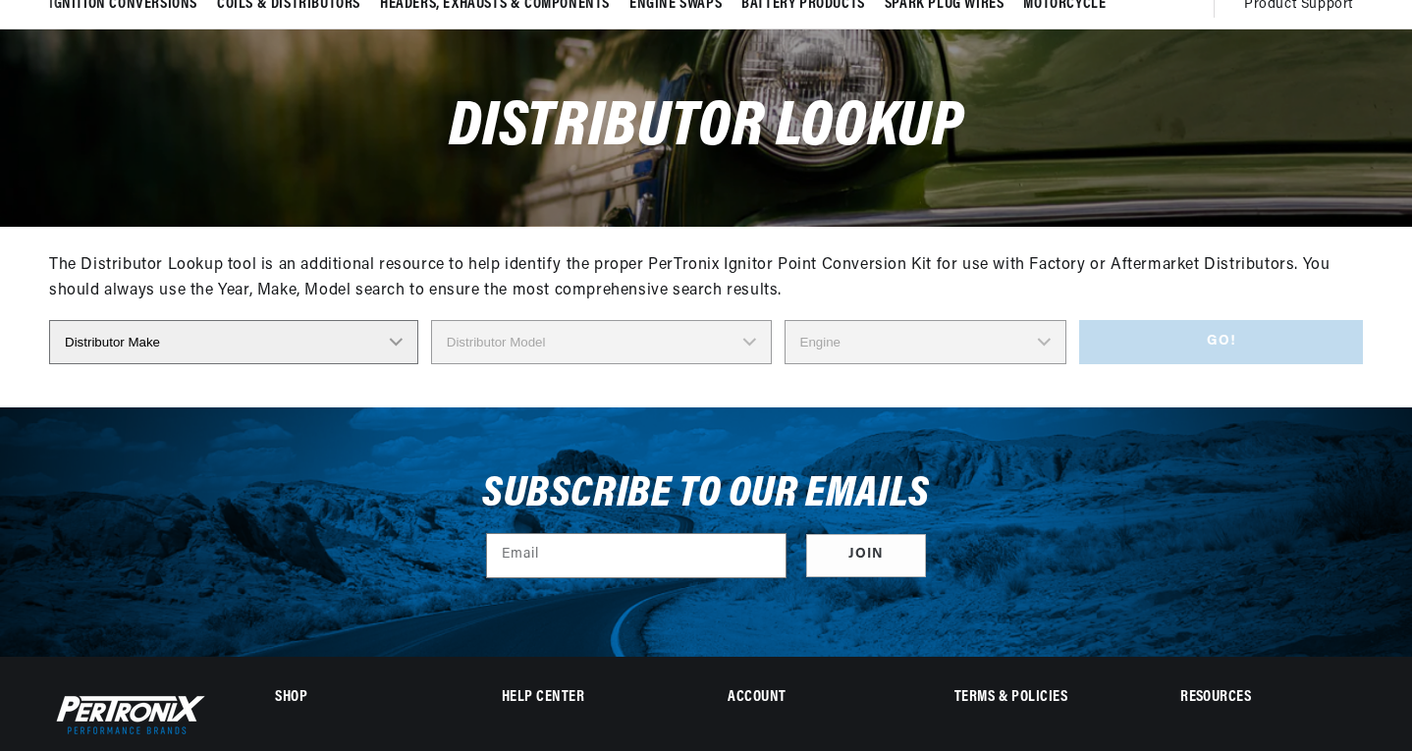
scroll to position [196, 0]
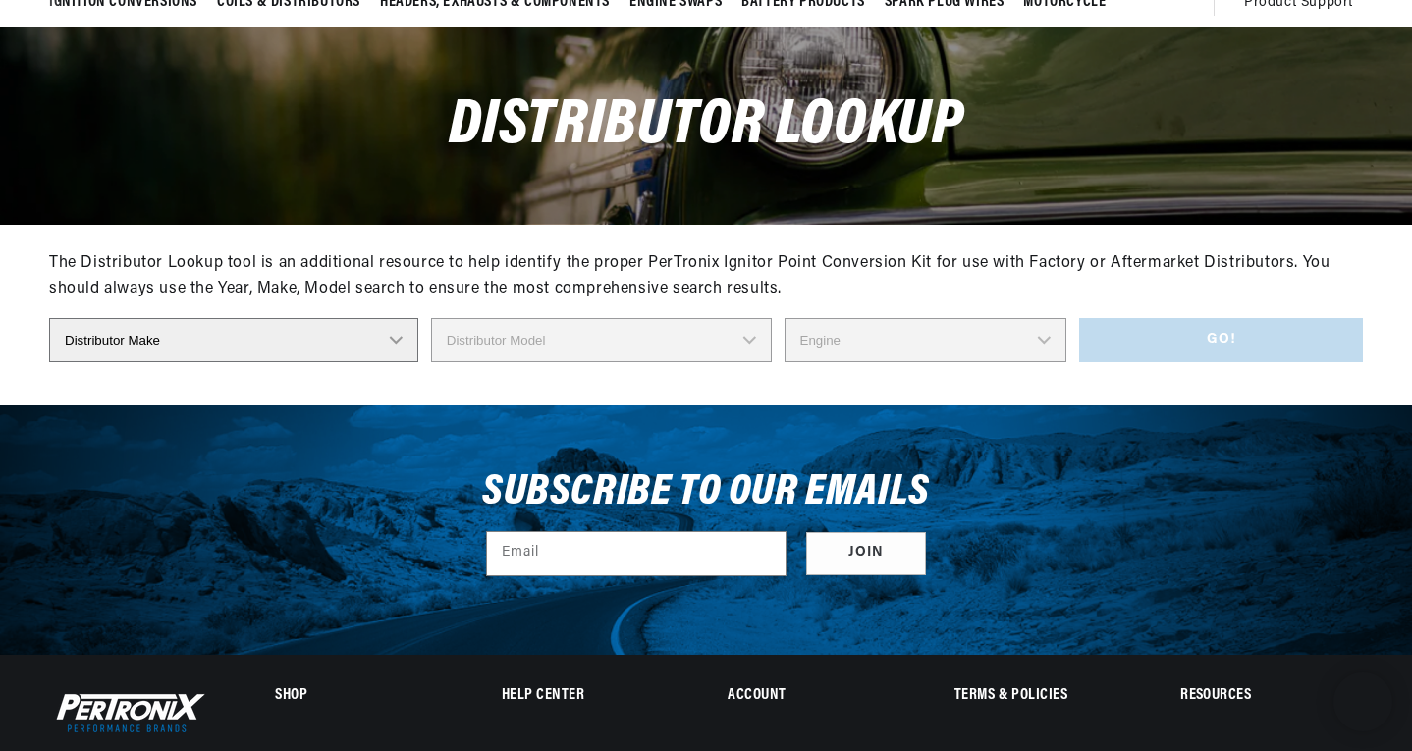
click at [388, 325] on select "Distributor Make Accel Aldon Autolite Bosch Century Chrysler Clark Colt Contine…" at bounding box center [233, 340] width 369 height 44
select select "[PERSON_NAME]"
click at [49, 318] on select "Distributor Make Accel Aldon Autolite Bosch Century Chrysler Clark Colt Contine…" at bounding box center [233, 340] width 369 height 44
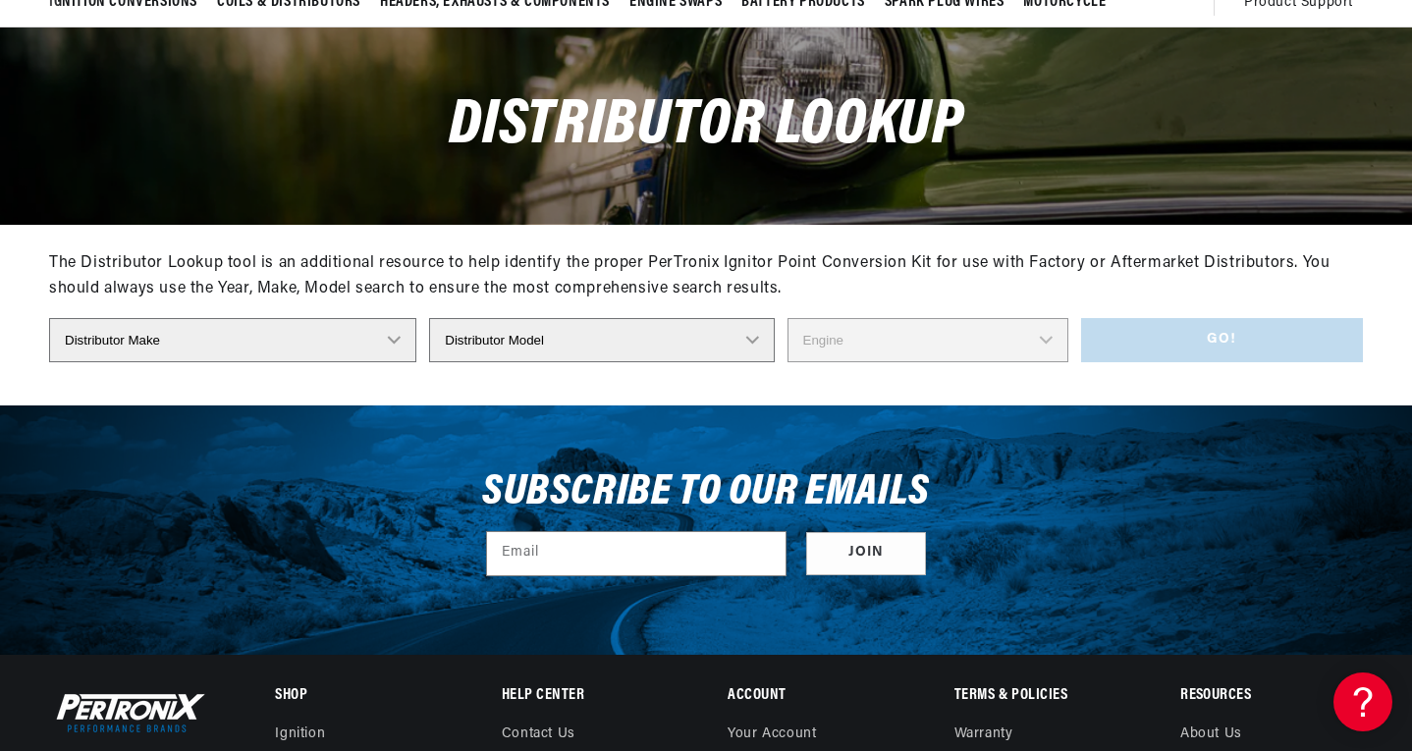
click at [534, 340] on select "Distributor Model 4379 40328 40427 40640 41276 41278 41298 41311 41318 41325 41…" at bounding box center [601, 340] width 345 height 44
click at [429, 318] on select "Distributor Model 4379 40328 40427 40640 41276 41278 41298 41311 41318 41325 41…" at bounding box center [601, 340] width 345 height 44
click at [931, 346] on select "Engine 6" at bounding box center [927, 340] width 281 height 44
click at [705, 380] on div "The Distributor Lookup tool is an additional resource to help identify the prop…" at bounding box center [705, 314] width 1313 height 181
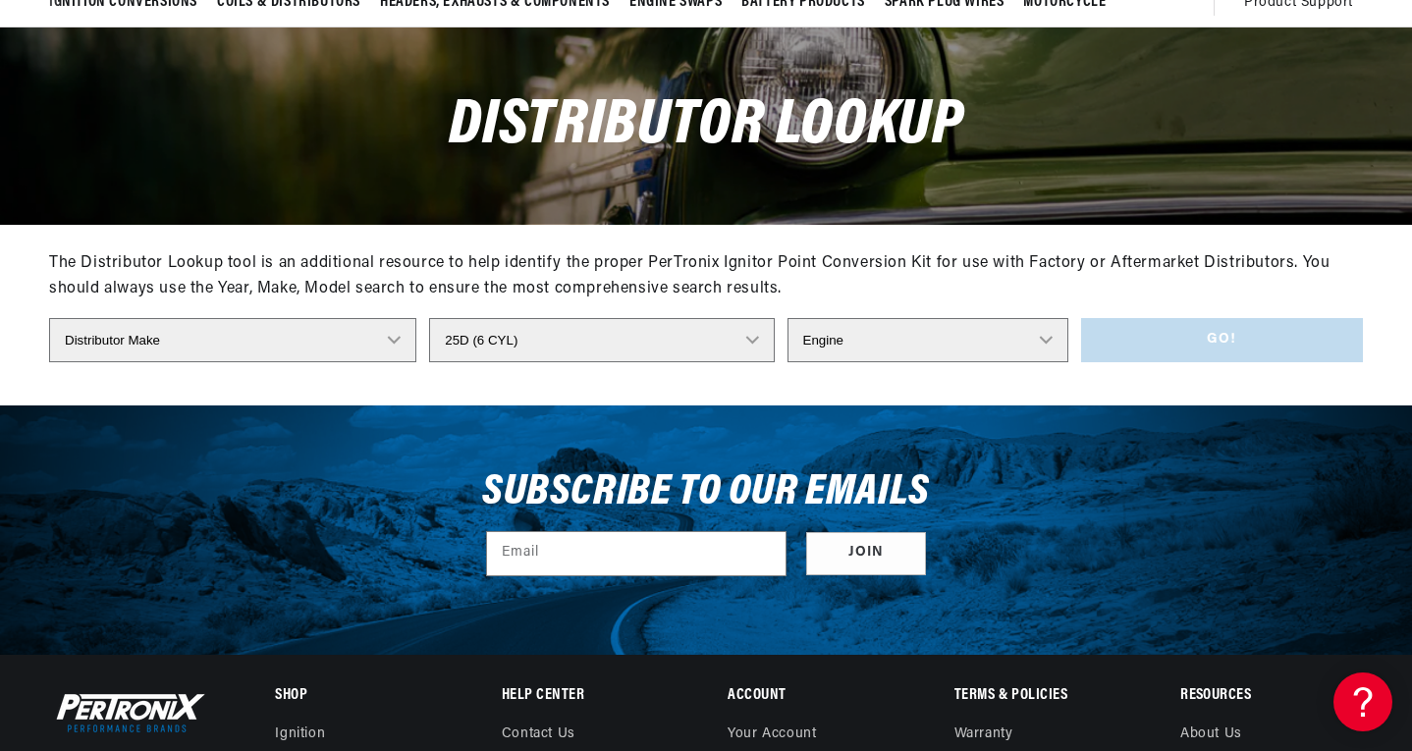
click at [703, 333] on select "Distributor Model 4379 40328 40427 40640 41276 41278 41298 41311 41318 41325 41…" at bounding box center [601, 340] width 345 height 44
click at [864, 274] on div "The Distributor Lookup tool is an additional resource to help identify the prop…" at bounding box center [705, 276] width 1313 height 50
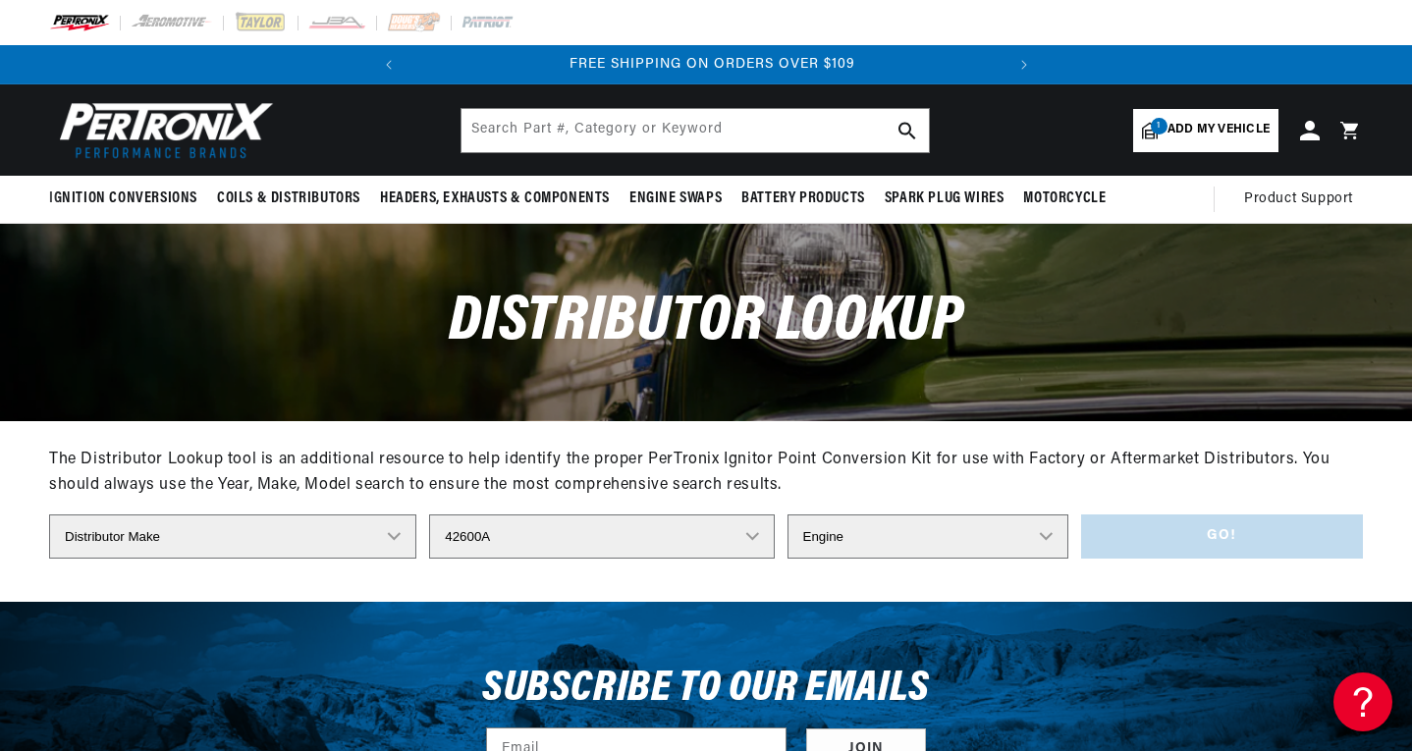
scroll to position [0, 595]
click at [554, 540] on select "Distributor Model 4379 40328 40427 40640 41276 41278 41298 41311 41318 41325 41…" at bounding box center [601, 536] width 345 height 44
click at [756, 593] on div "The Distributor Lookup tool is an additional resource to help identify the prop…" at bounding box center [705, 510] width 1313 height 181
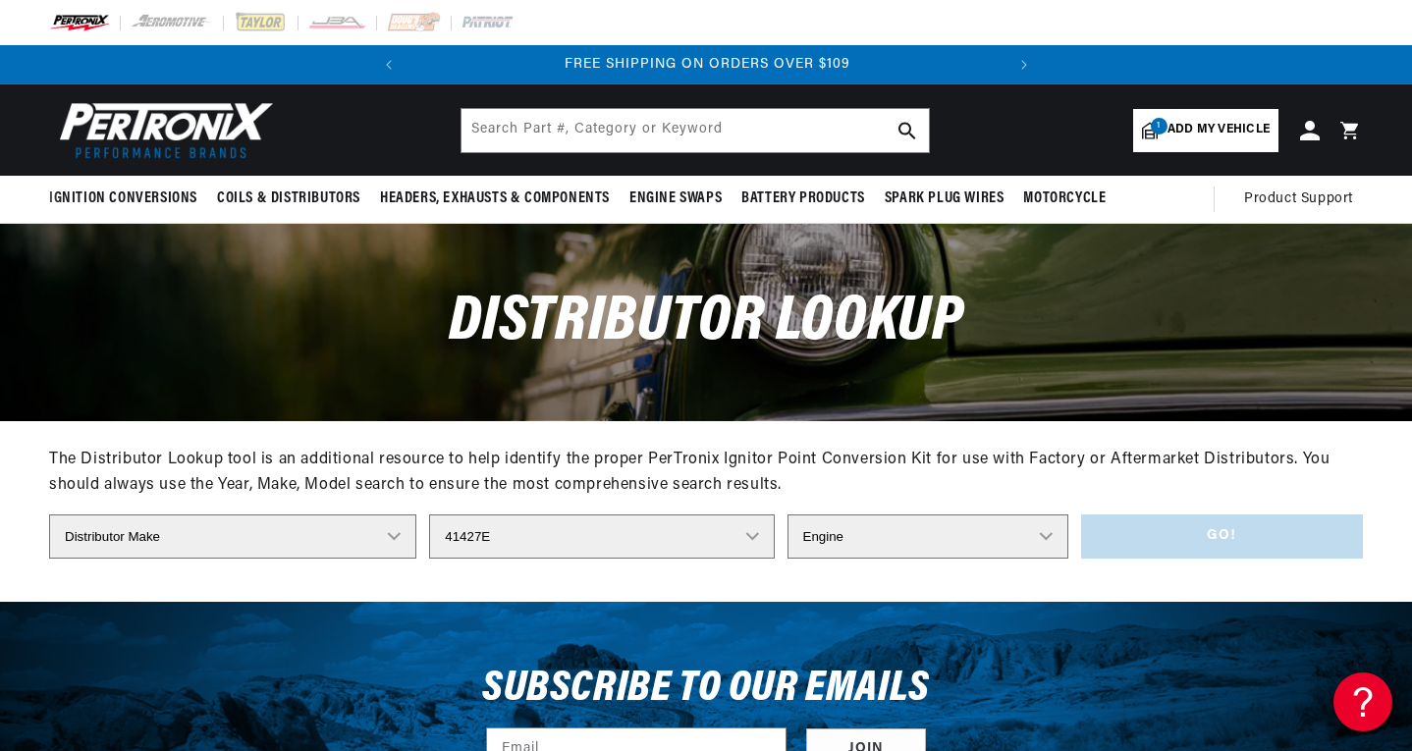
click at [577, 542] on select "Distributor Model 4379 40328 40427 40640 41276 41278 41298 41311 41318 41325 41…" at bounding box center [601, 536] width 345 height 44
select select "45D (4 CYL)"
click at [429, 514] on select "Distributor Model 4379 40328 40427 40640 41276 41278 41298 41311 41318 41325 41…" at bounding box center [601, 536] width 345 height 44
click at [834, 535] on select "Engine 4" at bounding box center [927, 536] width 281 height 44
select select "4"
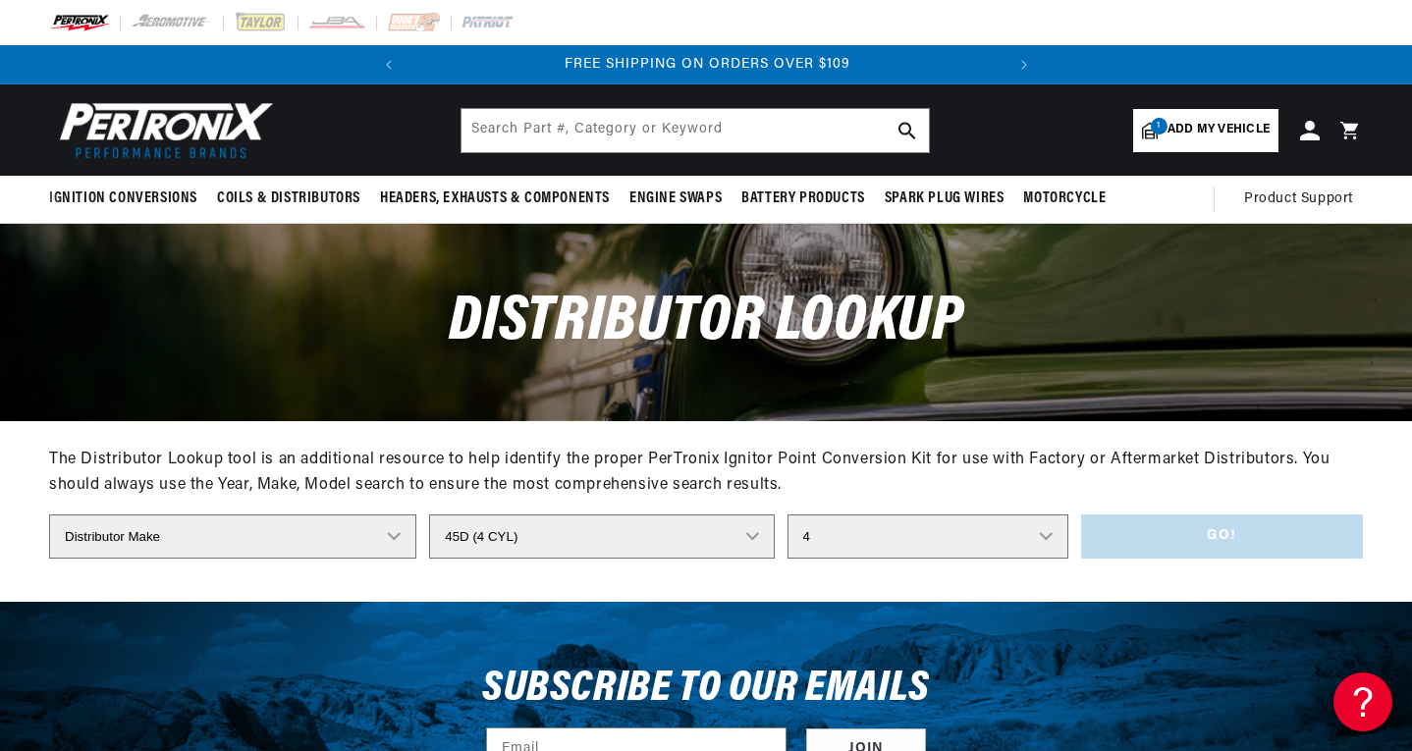
click at [787, 514] on select "Engine 4" at bounding box center [927, 536] width 281 height 44
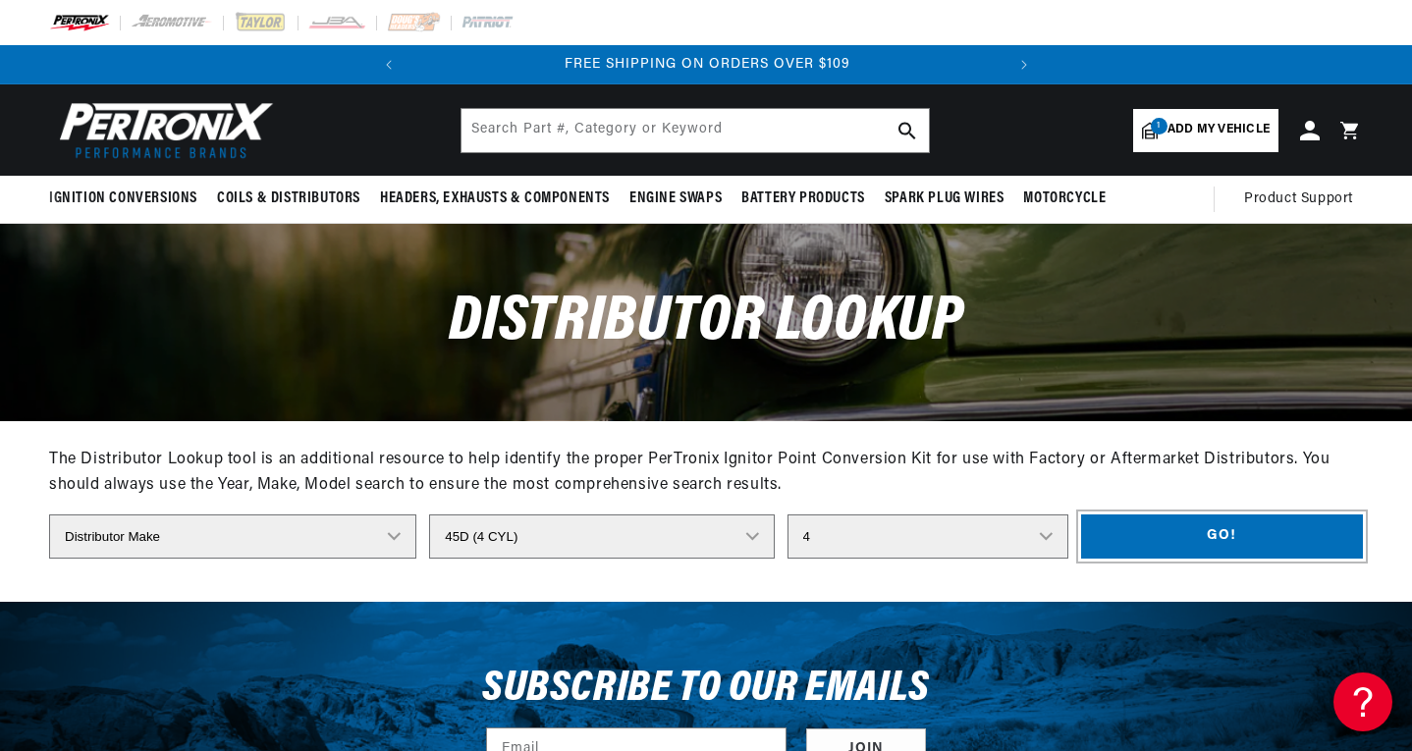
click at [1148, 540] on button "Go!" at bounding box center [1222, 536] width 282 height 44
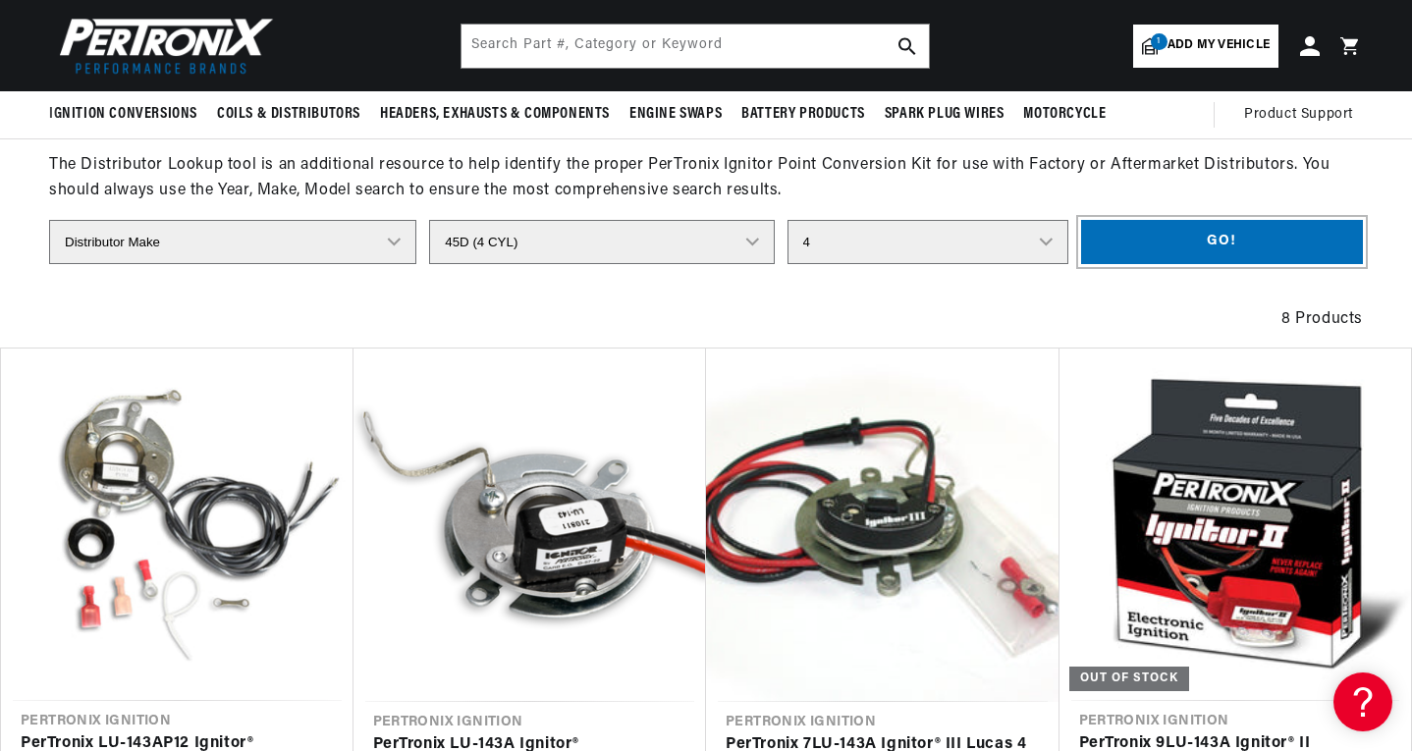
scroll to position [0, 0]
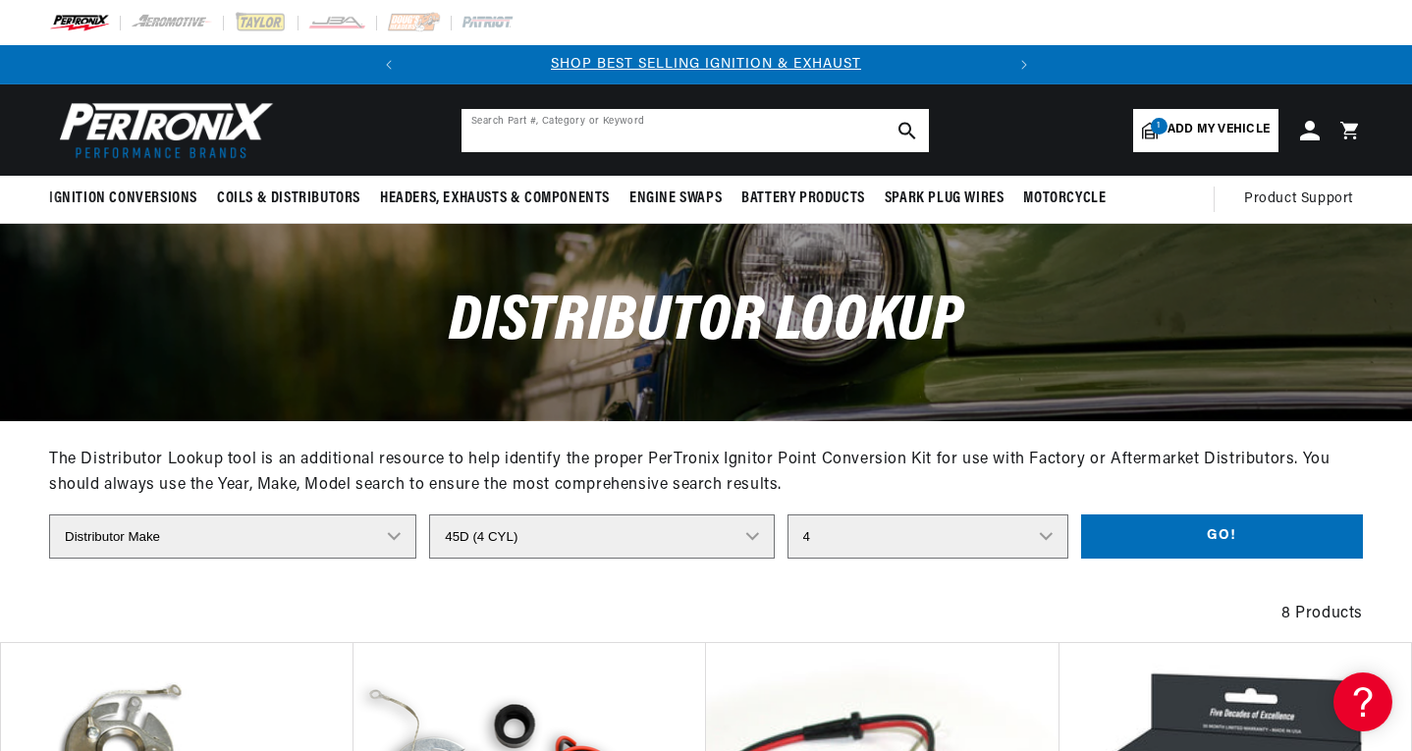
click at [615, 120] on input "text" at bounding box center [694, 130] width 467 height 43
type input "lu142a"
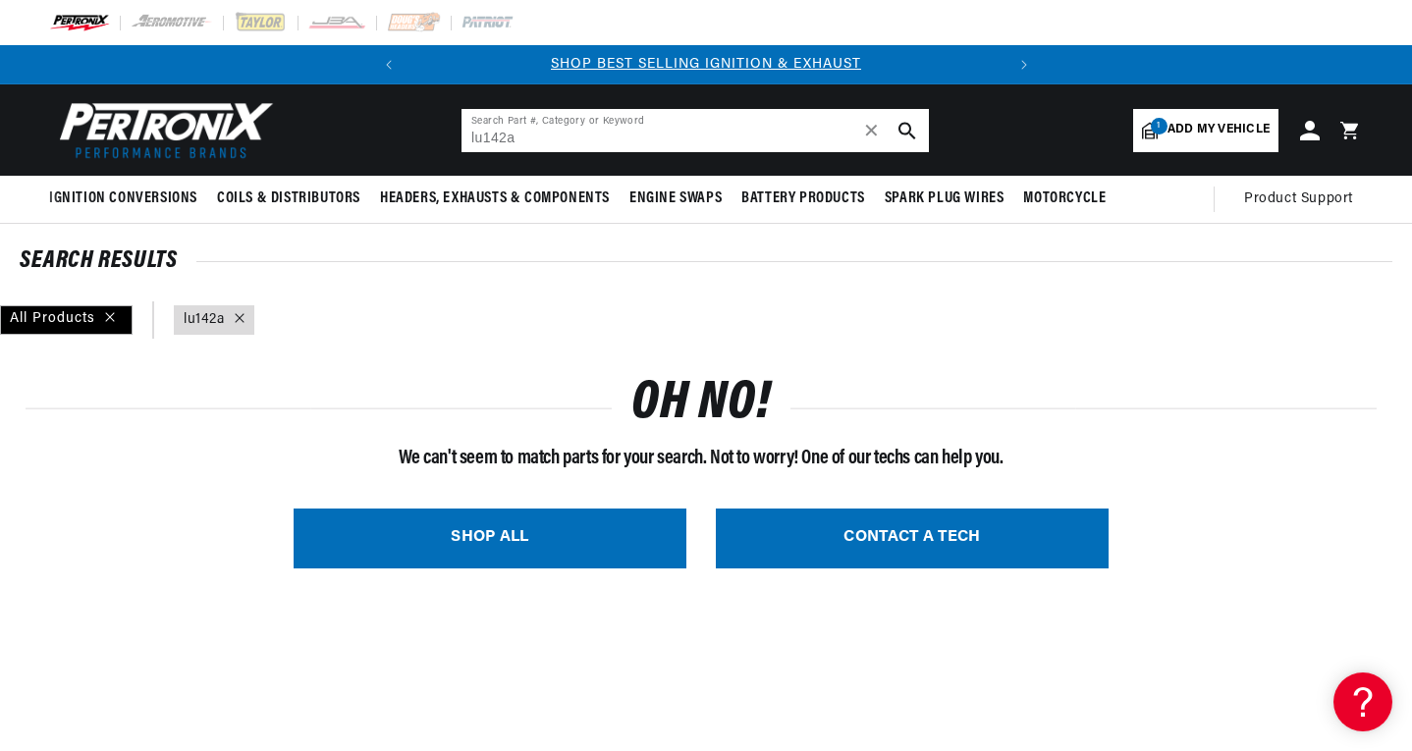
click at [566, 141] on input "lu142a" at bounding box center [694, 130] width 467 height 43
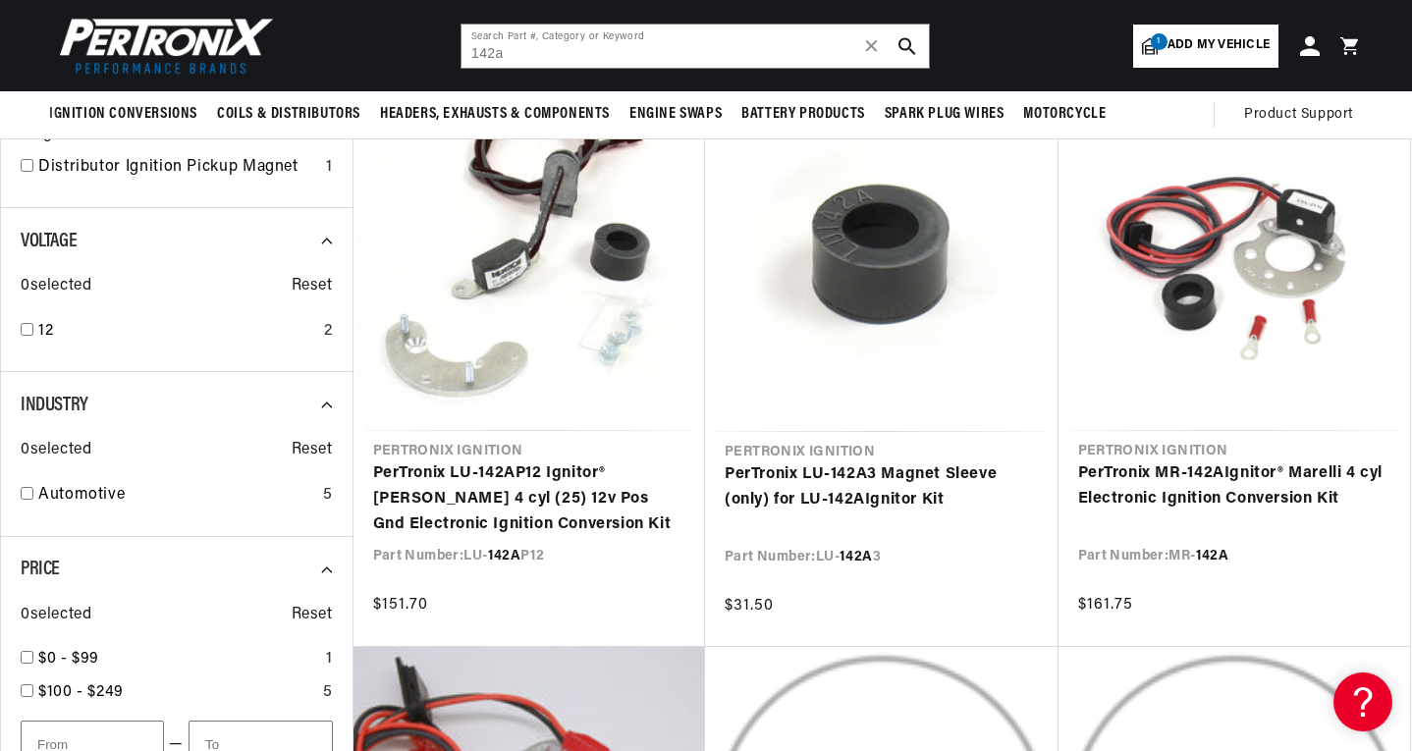
scroll to position [0, 595]
click at [544, 41] on input "142a" at bounding box center [694, 46] width 467 height 43
click at [543, 41] on input "142a" at bounding box center [694, 46] width 467 height 43
paste input "LU-142A"
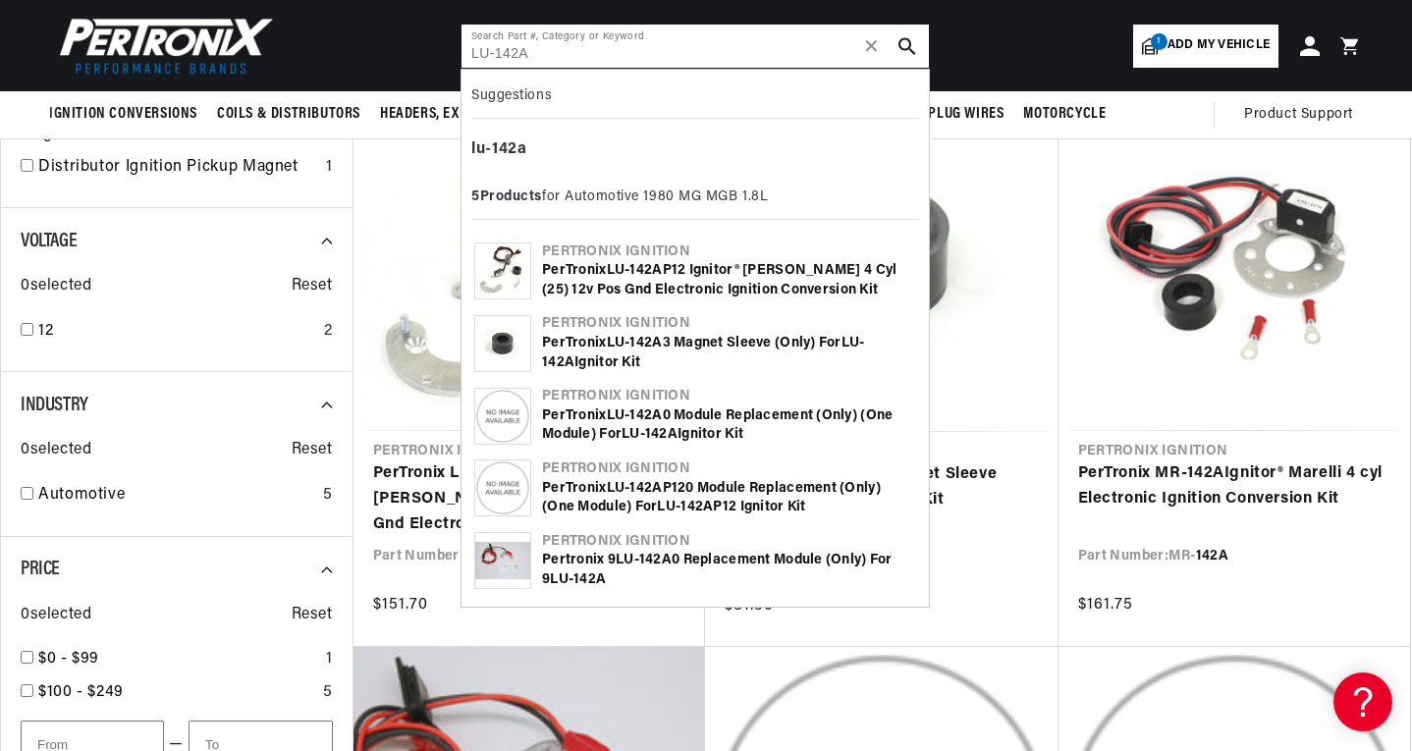
type input "LU-142A"
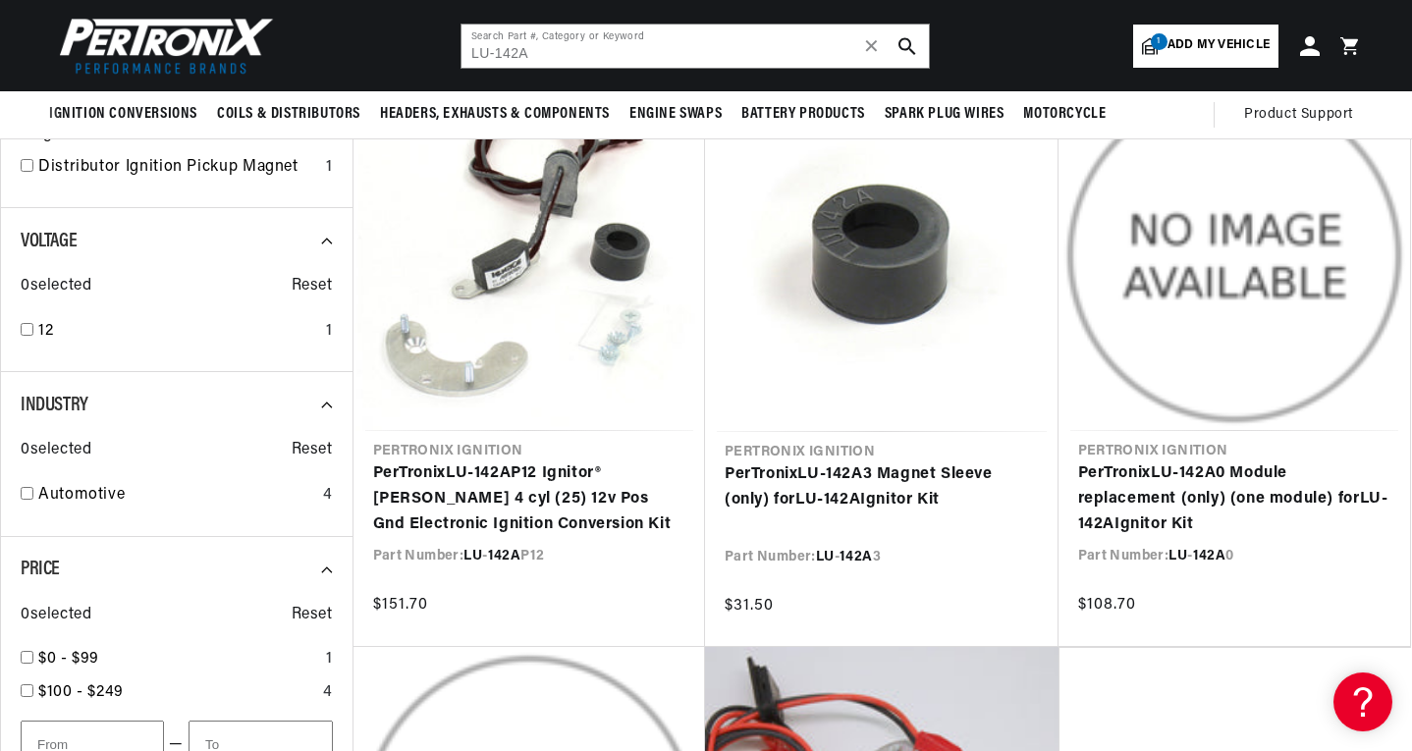
click at [906, 45] on icon "search button" at bounding box center [907, 46] width 18 height 18
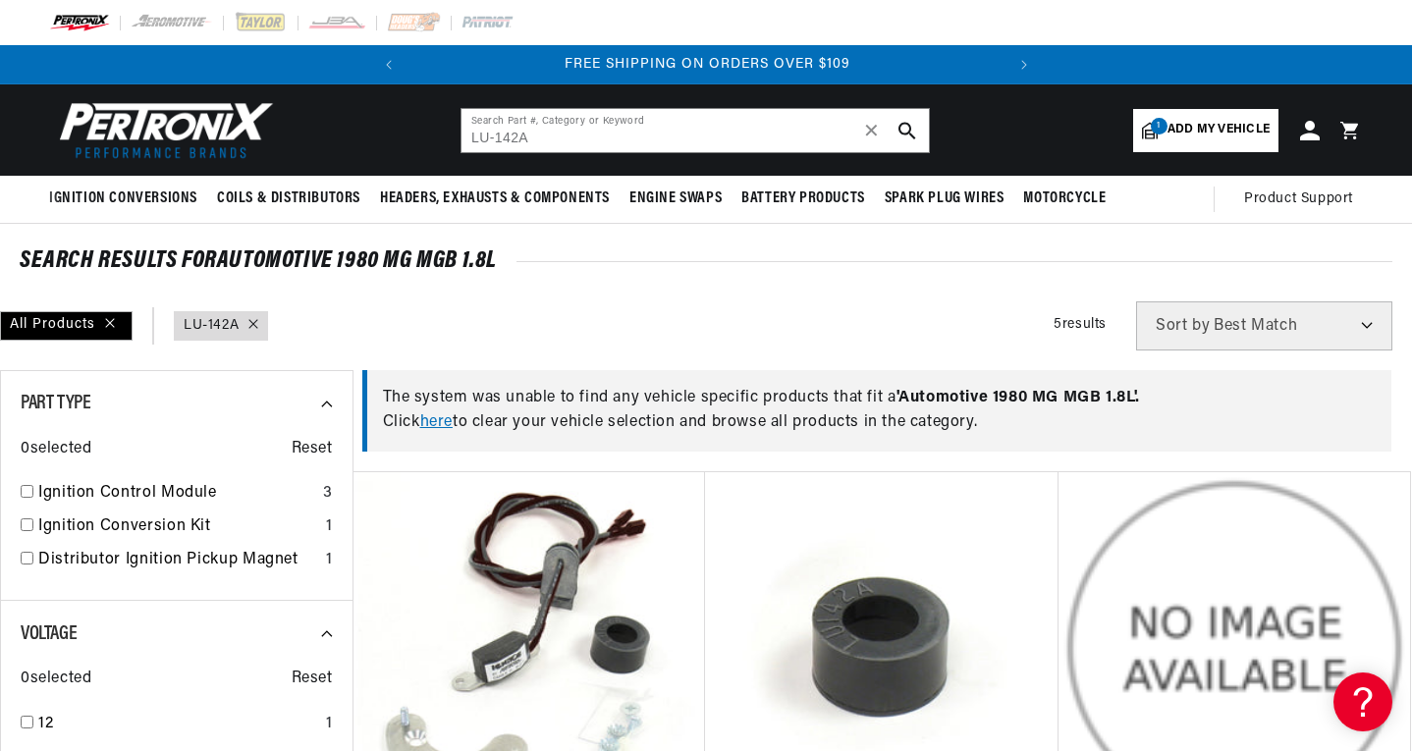
scroll to position [0, 70]
click at [1198, 142] on link "1 Add my vehicle" at bounding box center [1205, 130] width 145 height 43
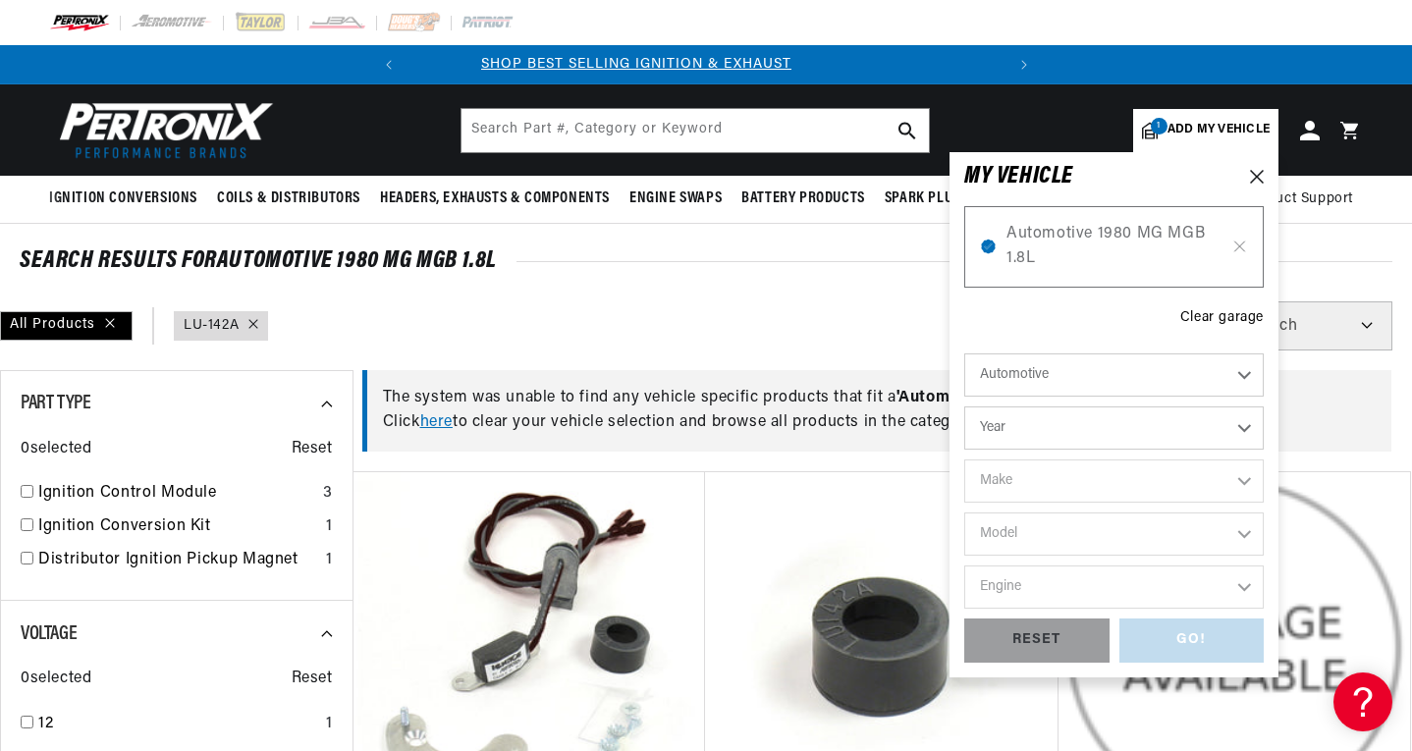
scroll to position [0, 0]
click at [1238, 242] on icon at bounding box center [1239, 247] width 17 height 16
type input "LU-142A"
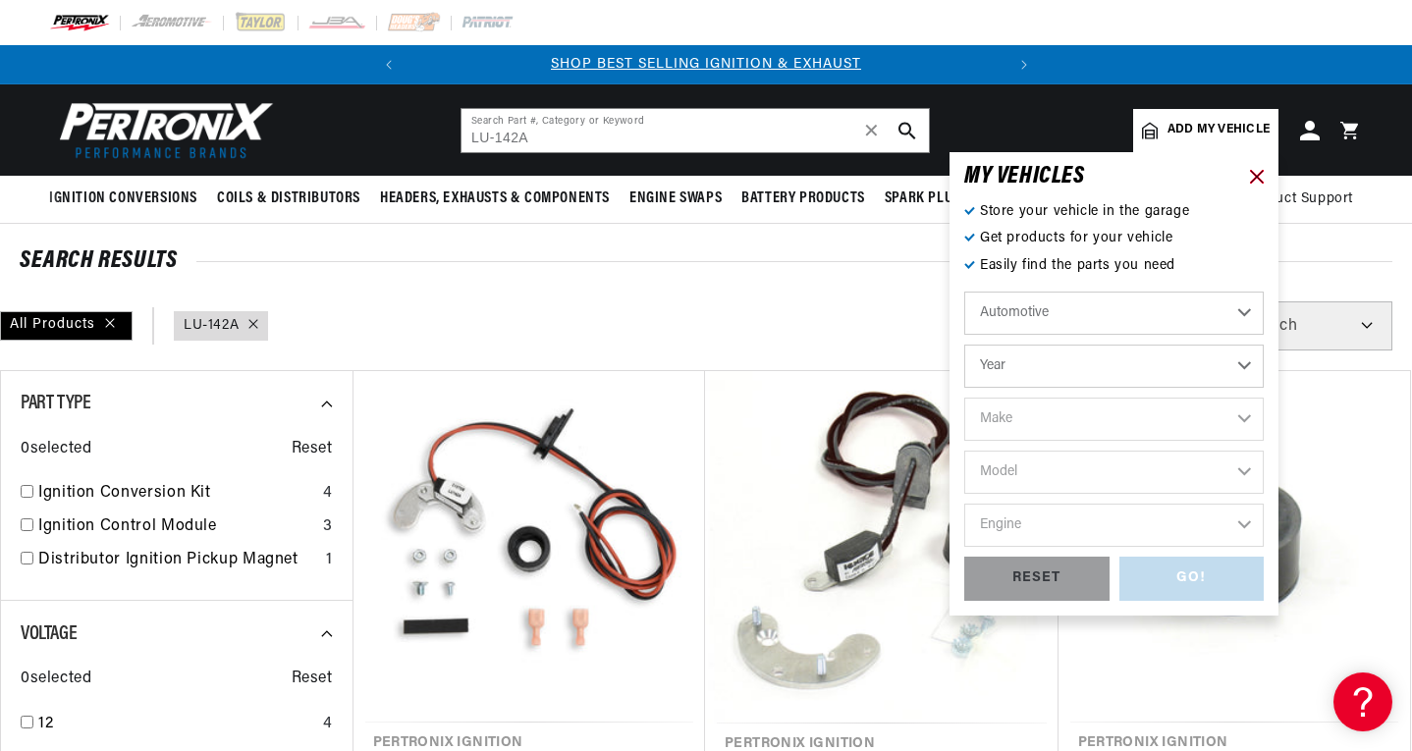
click at [1257, 176] on icon at bounding box center [1257, 177] width 14 height 14
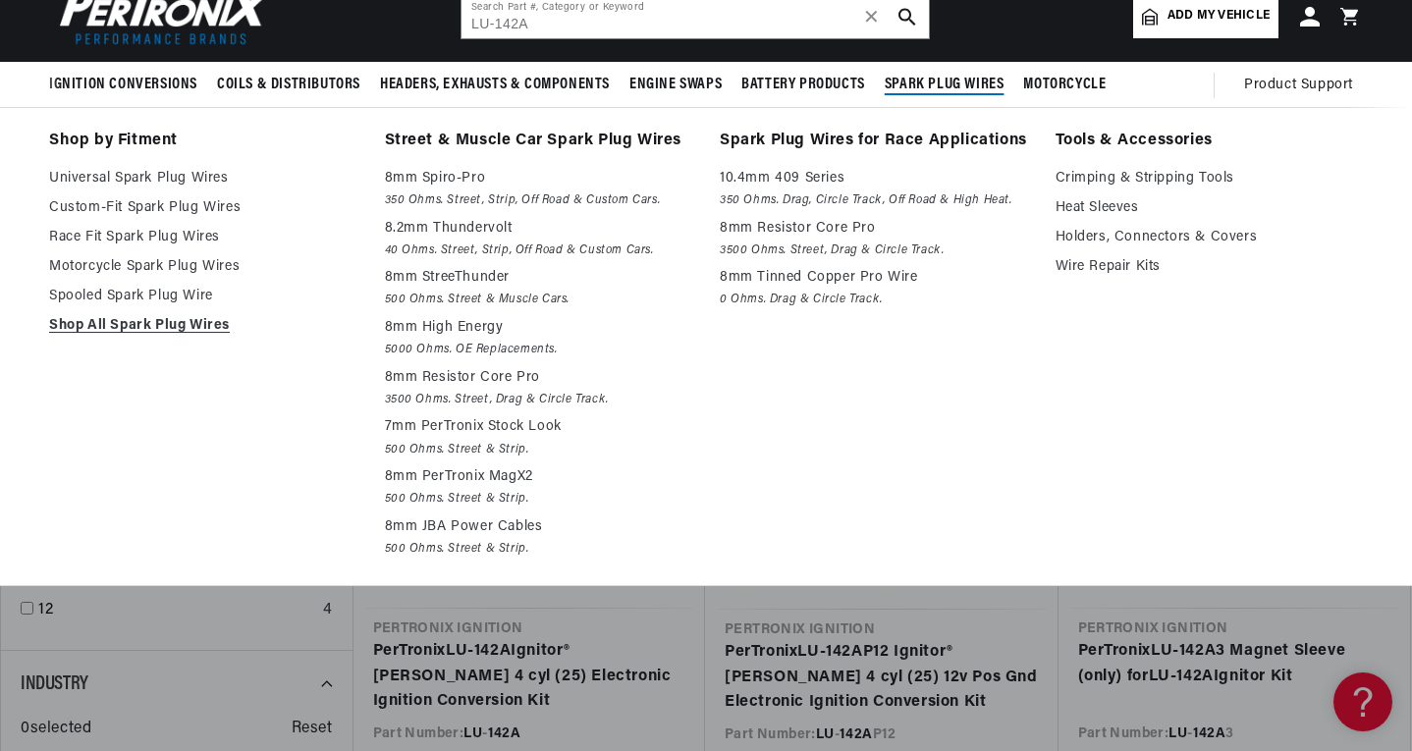
scroll to position [294, 0]
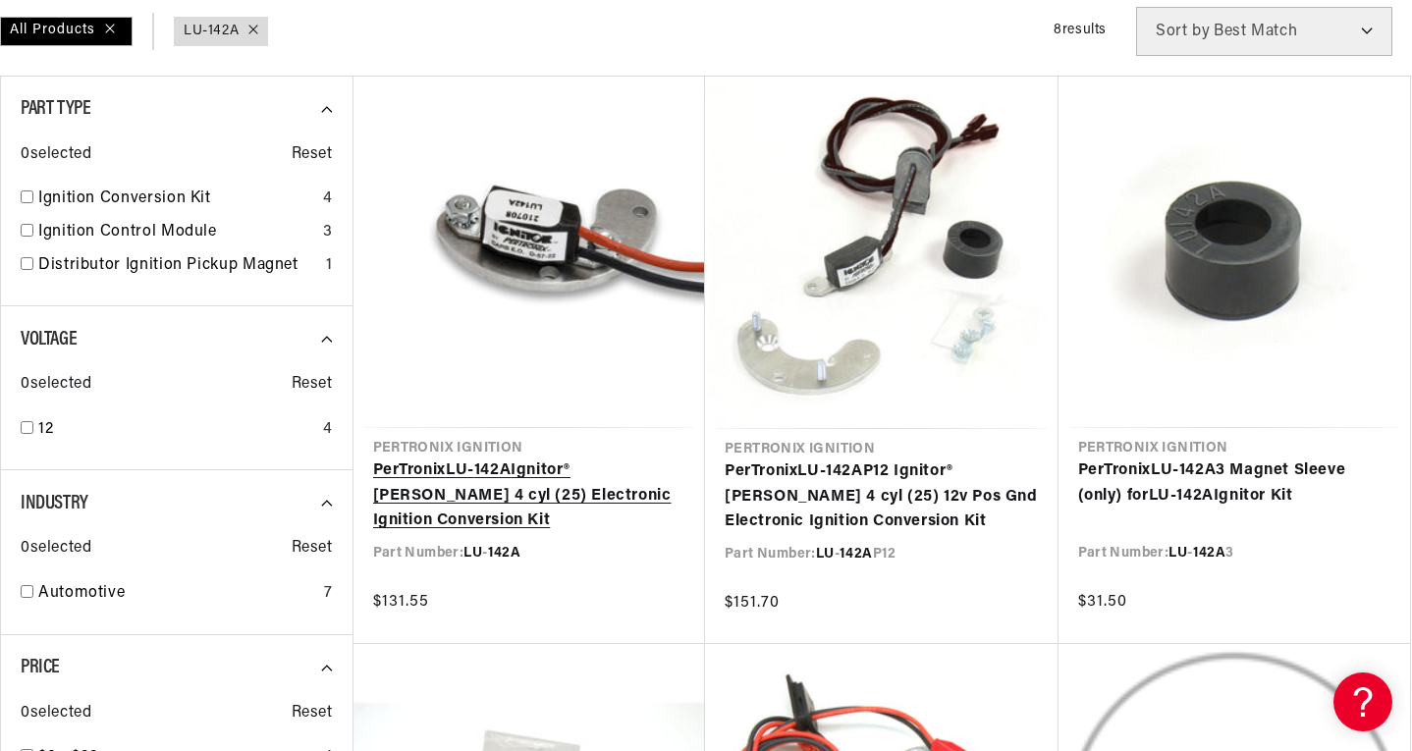
click at [607, 498] on link "PerTronix LU - 142A Ignitor® Lucas 4 cyl (25) Electronic Ignition Conversion Kit" at bounding box center [529, 496] width 313 height 76
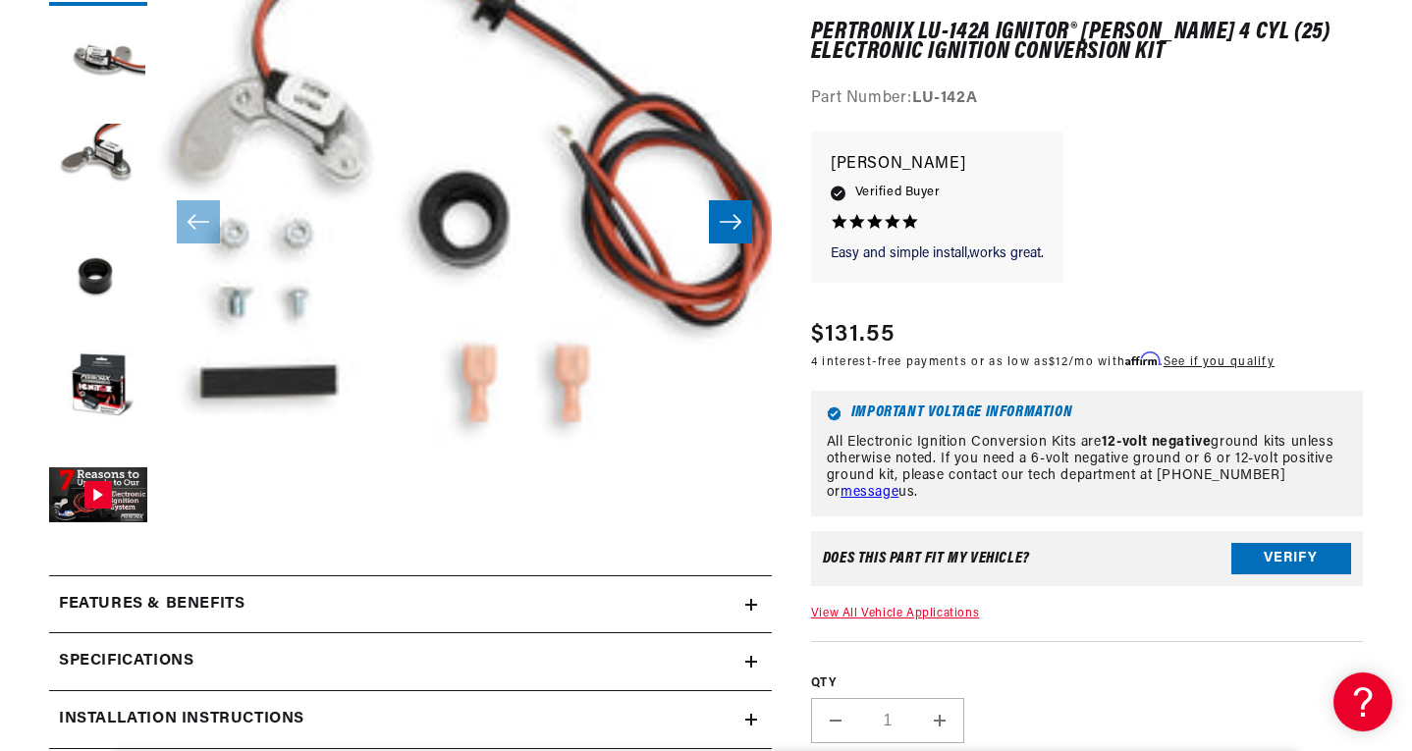
scroll to position [687, 0]
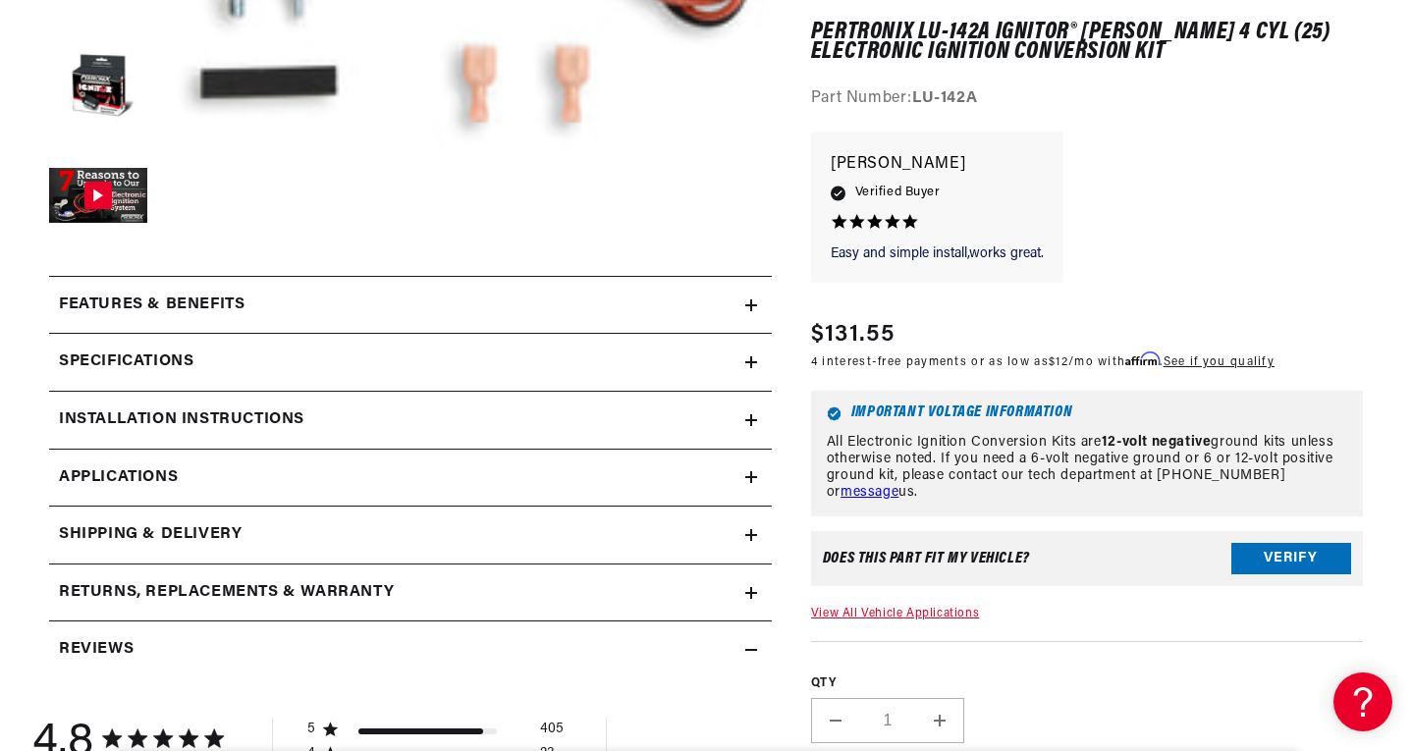
click at [753, 307] on icon at bounding box center [751, 305] width 12 height 12
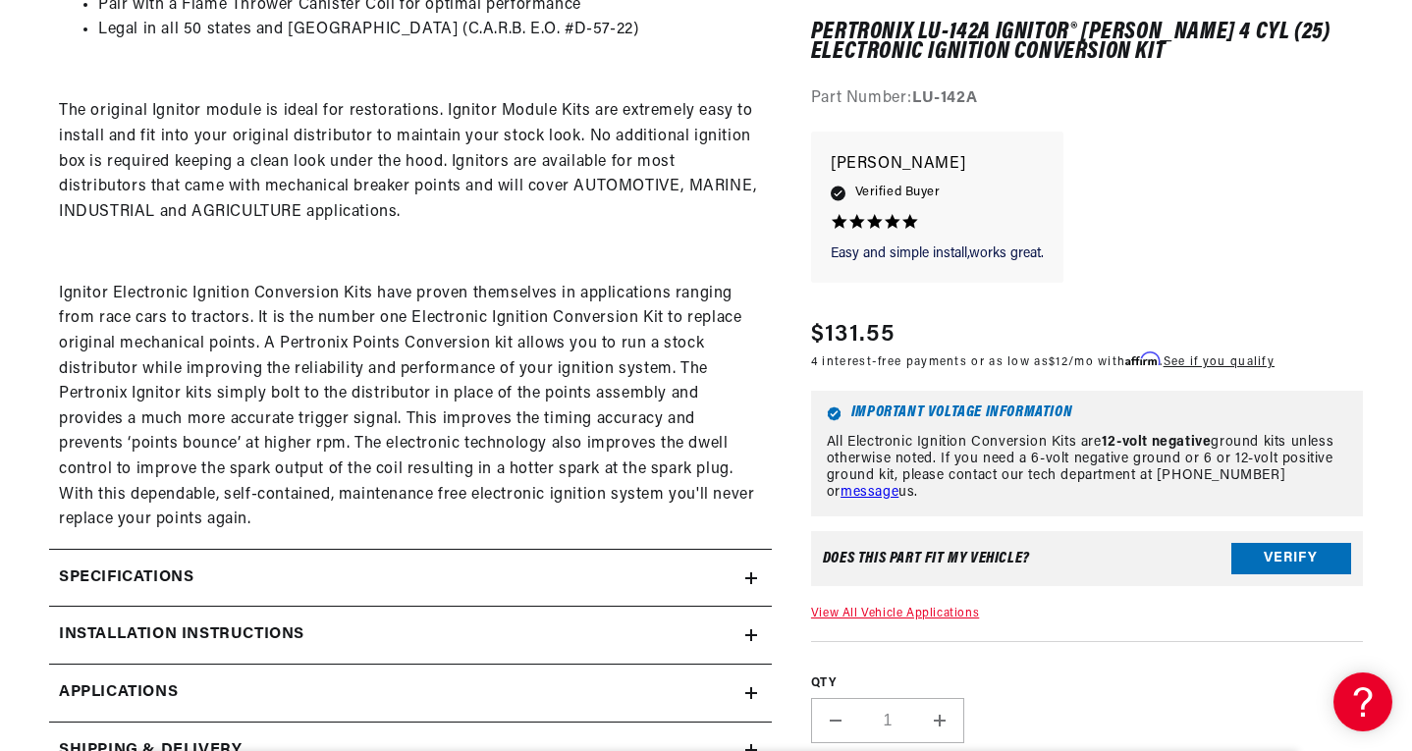
scroll to position [0, 0]
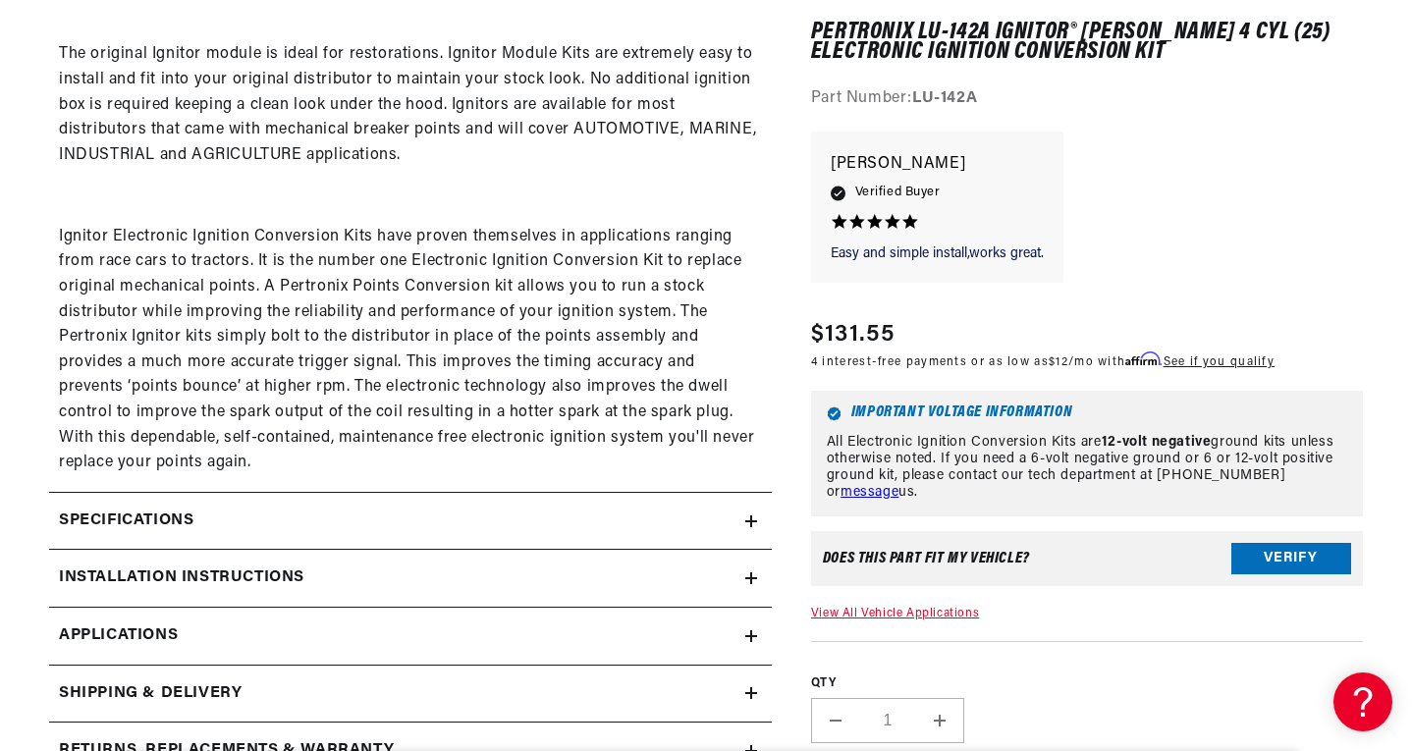
click at [745, 520] on icon at bounding box center [751, 521] width 12 height 12
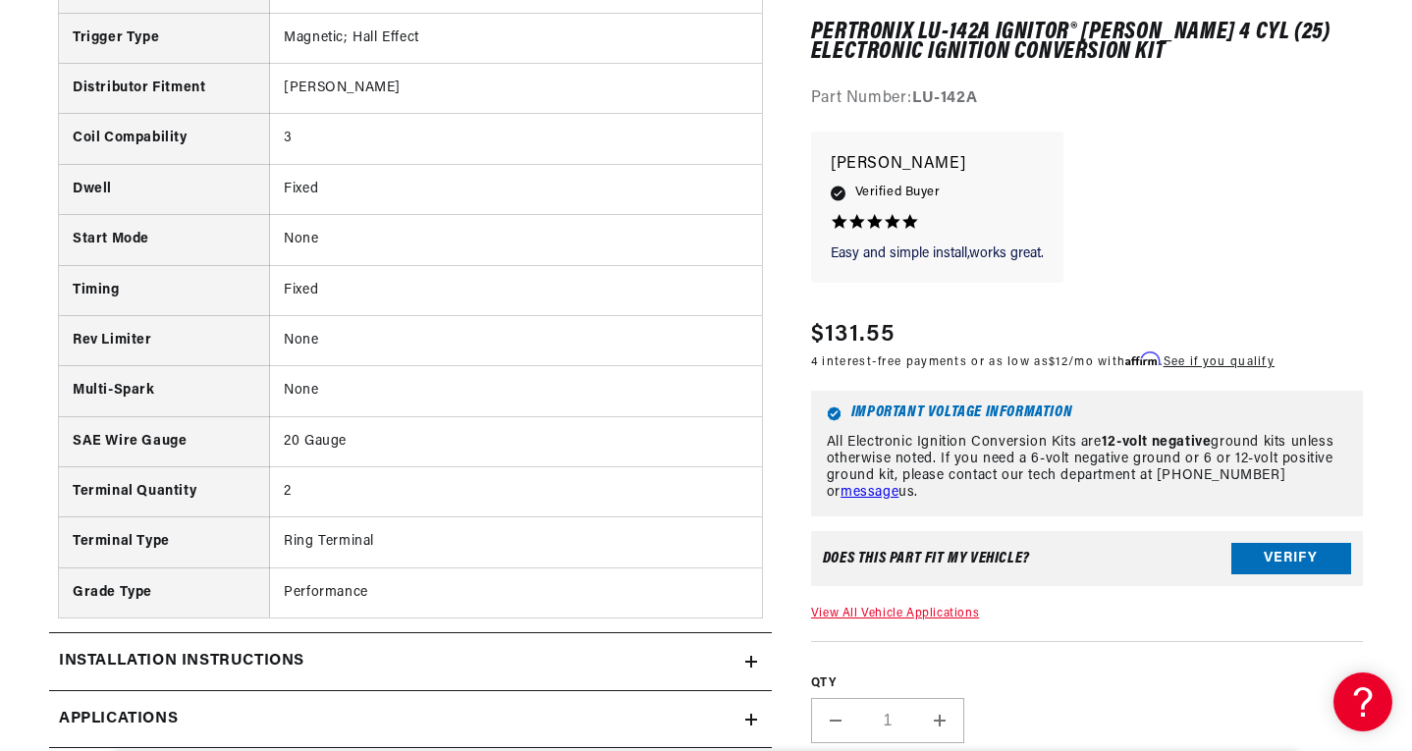
scroll to position [2159, 0]
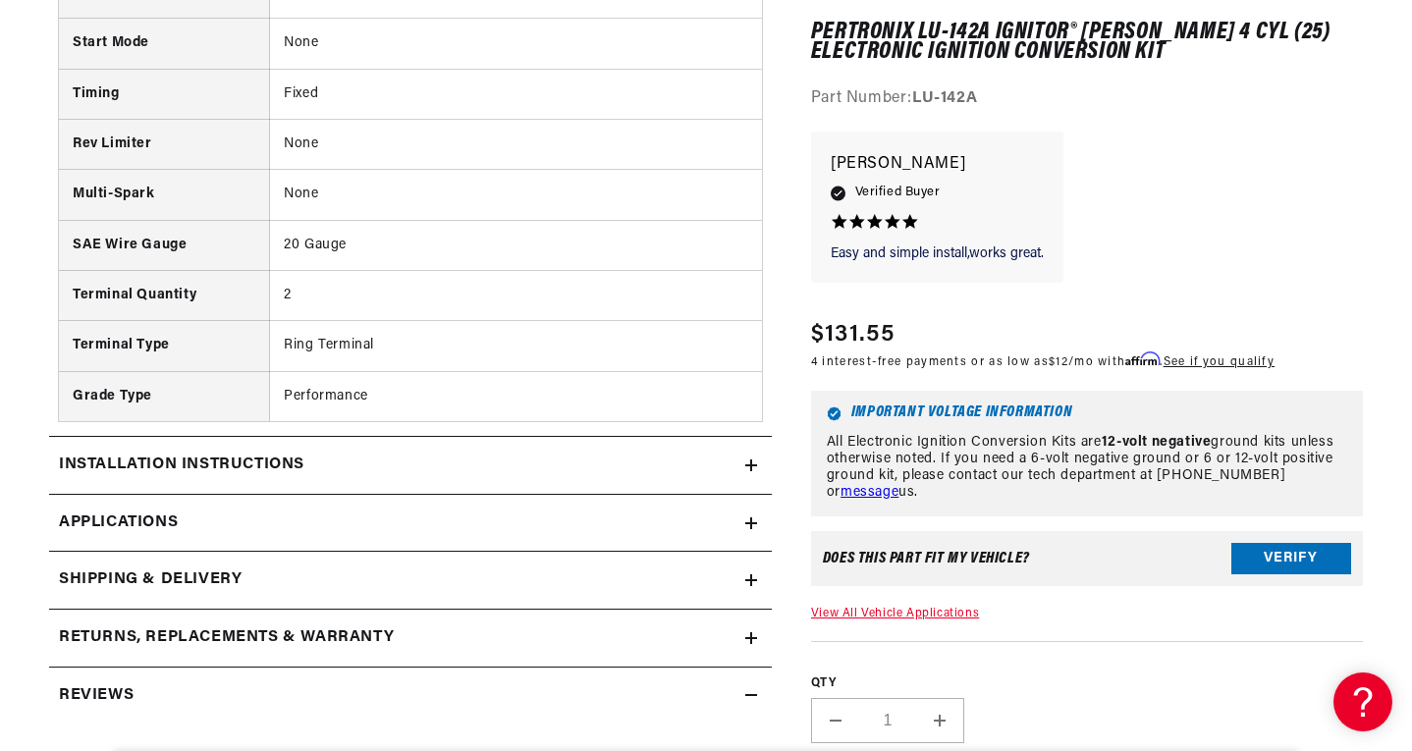
click at [736, 467] on div "Installation instructions" at bounding box center [397, 466] width 696 height 26
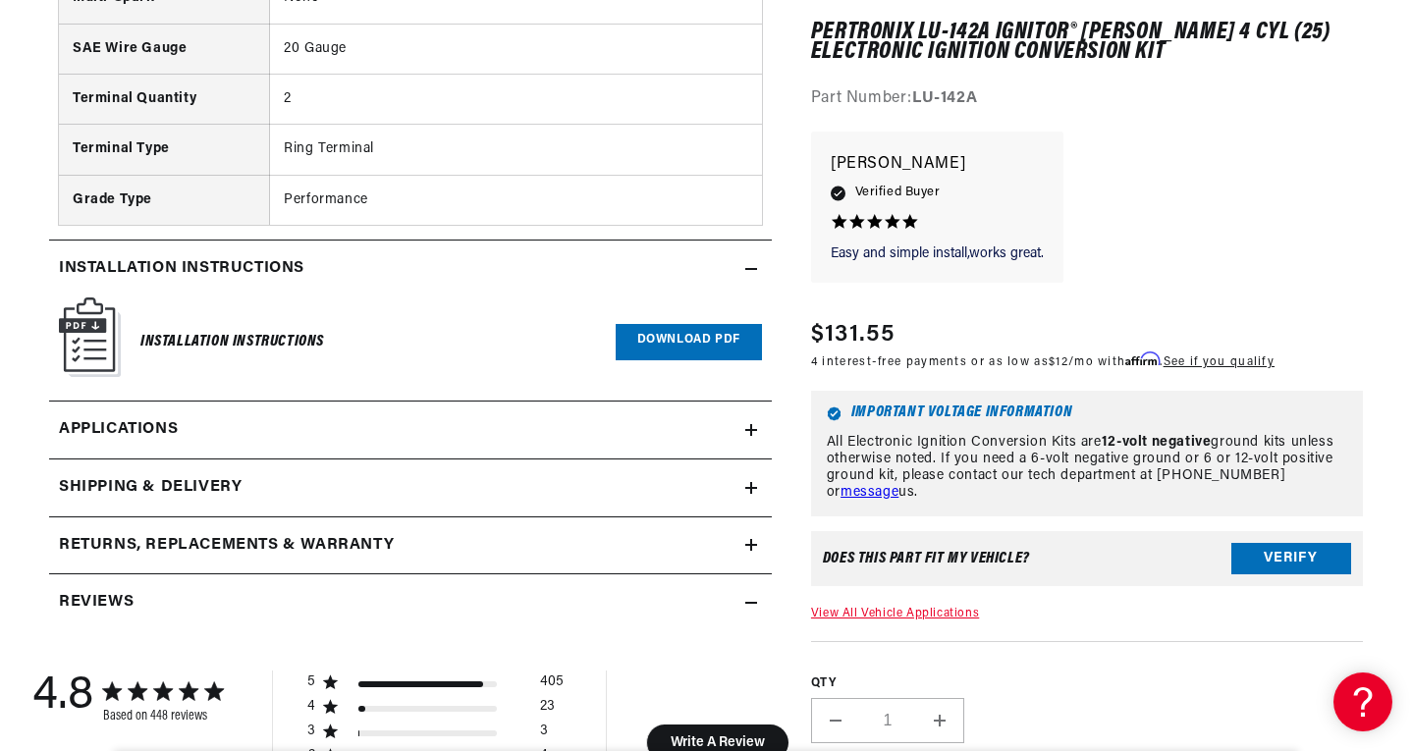
click at [745, 424] on icon at bounding box center [751, 430] width 12 height 12
